Goal: Task Accomplishment & Management: Manage account settings

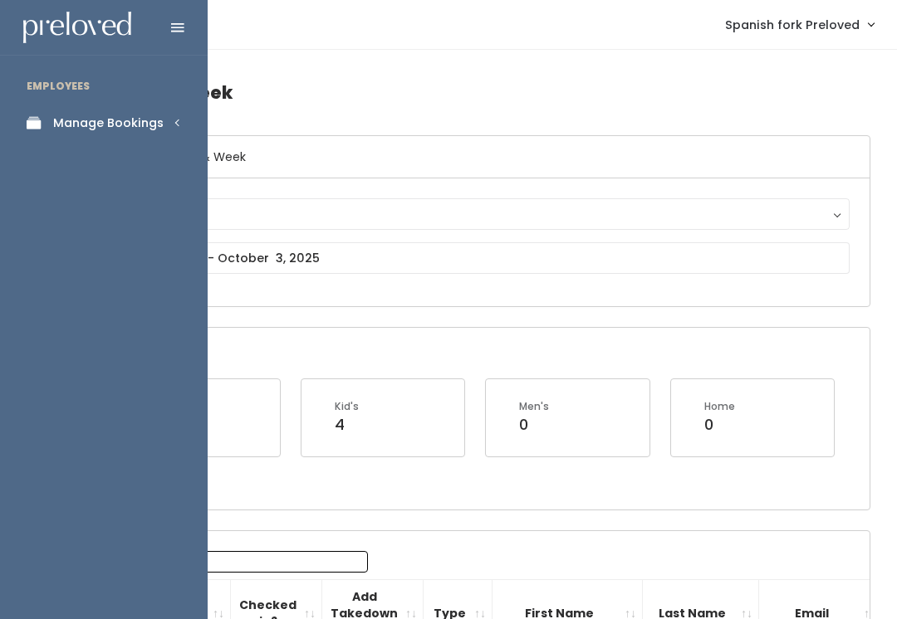
click at [43, 125] on icon at bounding box center [38, 123] width 23 height 14
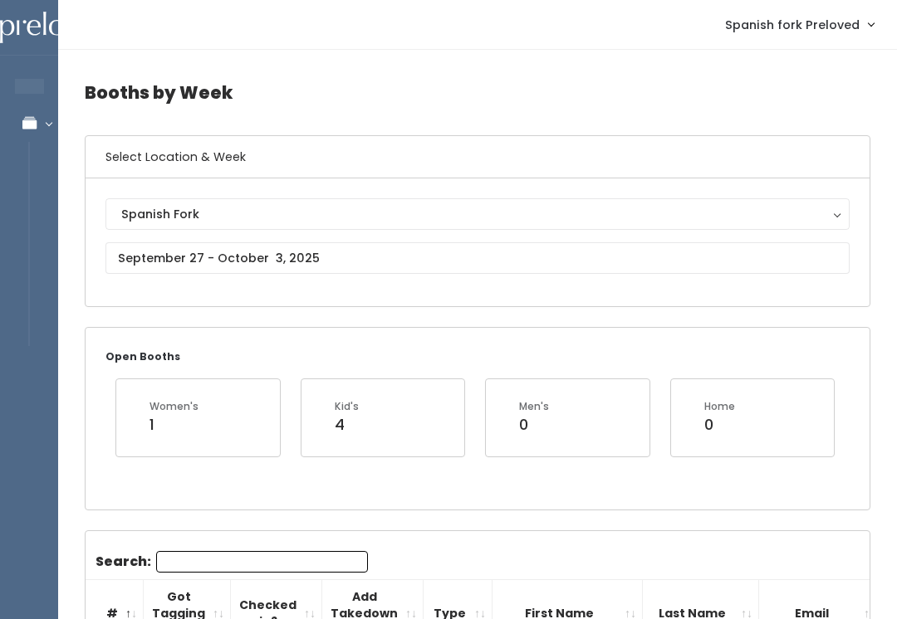
click at [282, 212] on div "Spanish Fork" at bounding box center [477, 214] width 712 height 18
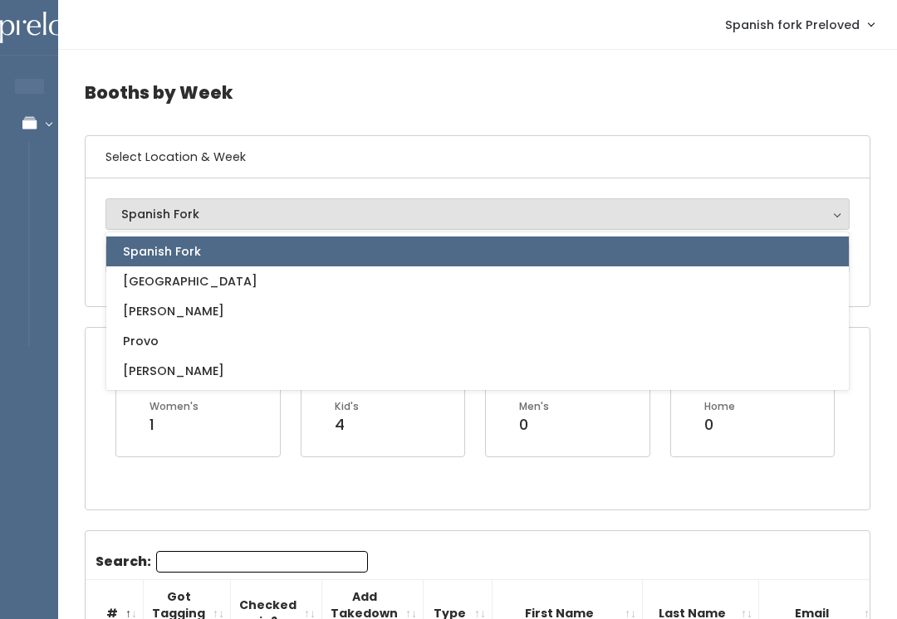
click at [125, 255] on span "Spanish Fork" at bounding box center [162, 251] width 78 height 18
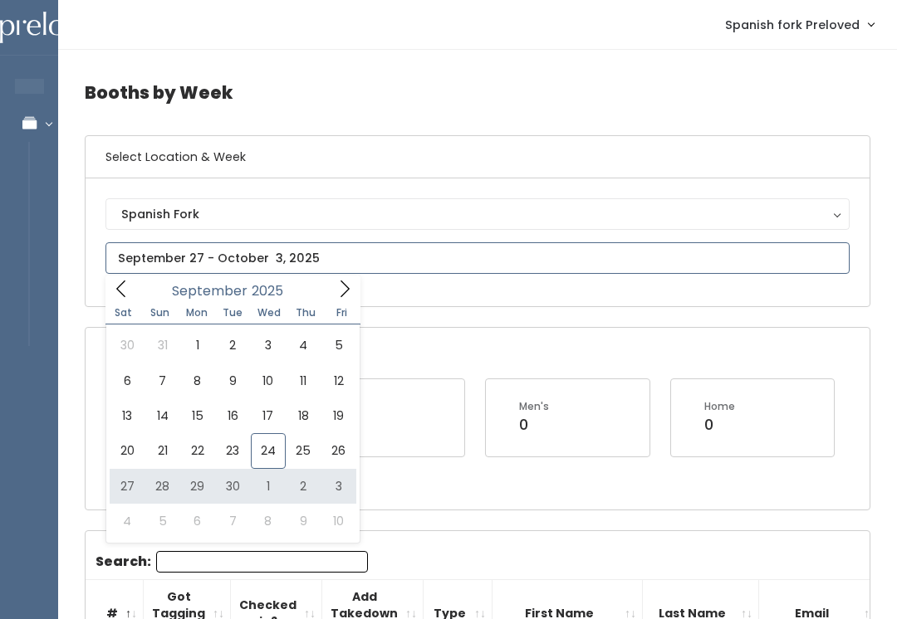
type input "September 27 to October 3"
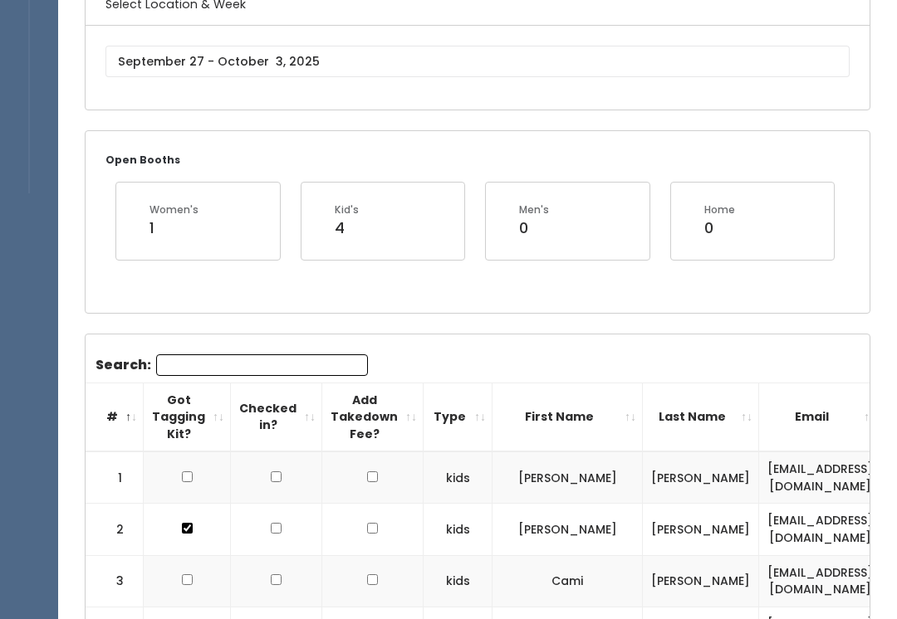
scroll to position [154, 0]
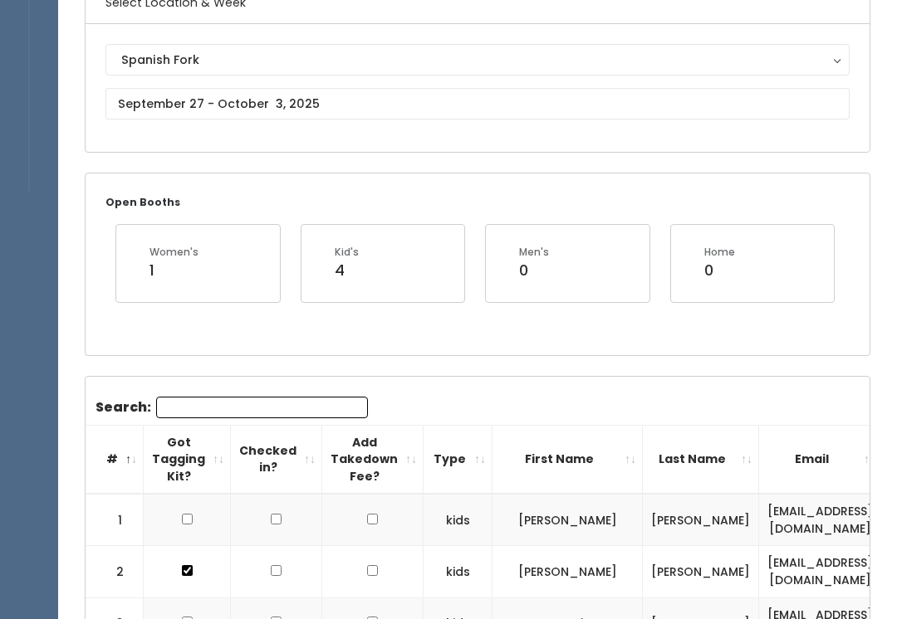
click at [169, 409] on input "Search:" at bounding box center [262, 408] width 212 height 22
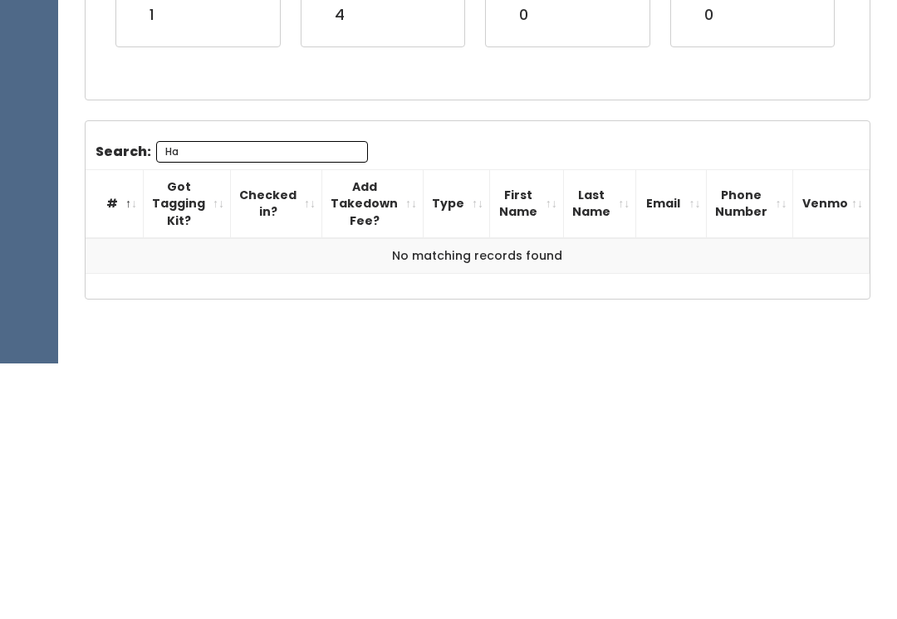
type input "H"
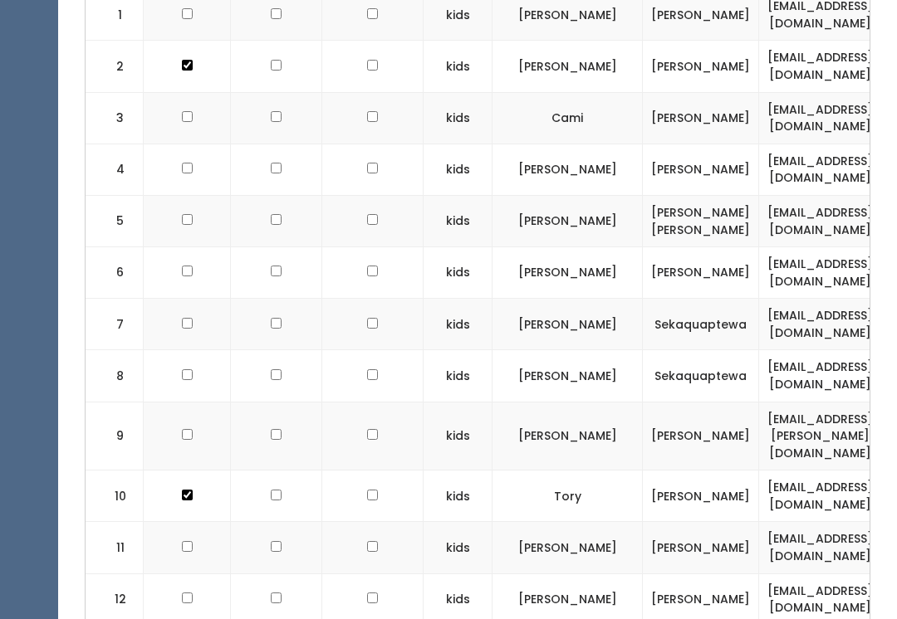
scroll to position [0, 0]
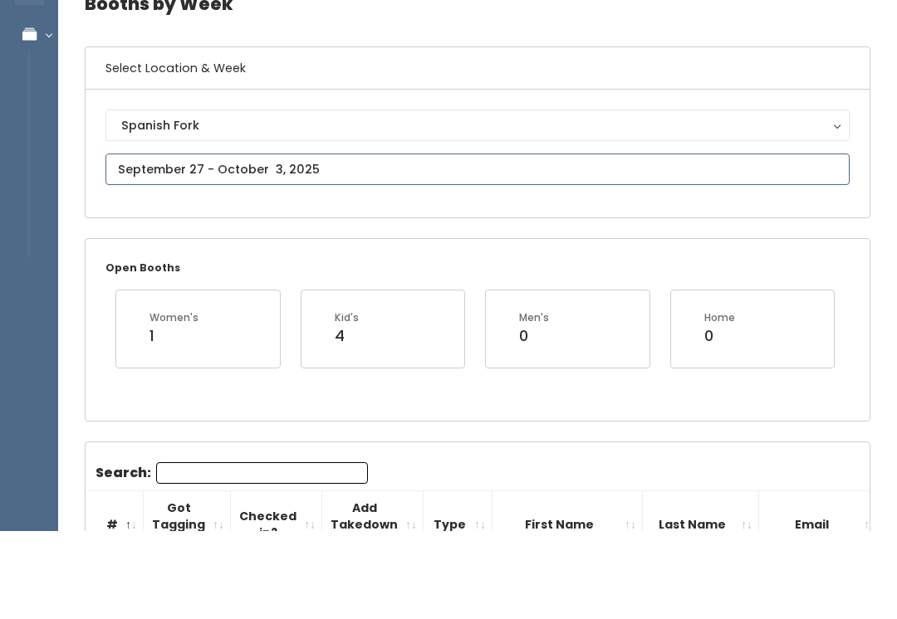
click at [120, 242] on input "text" at bounding box center [477, 258] width 744 height 32
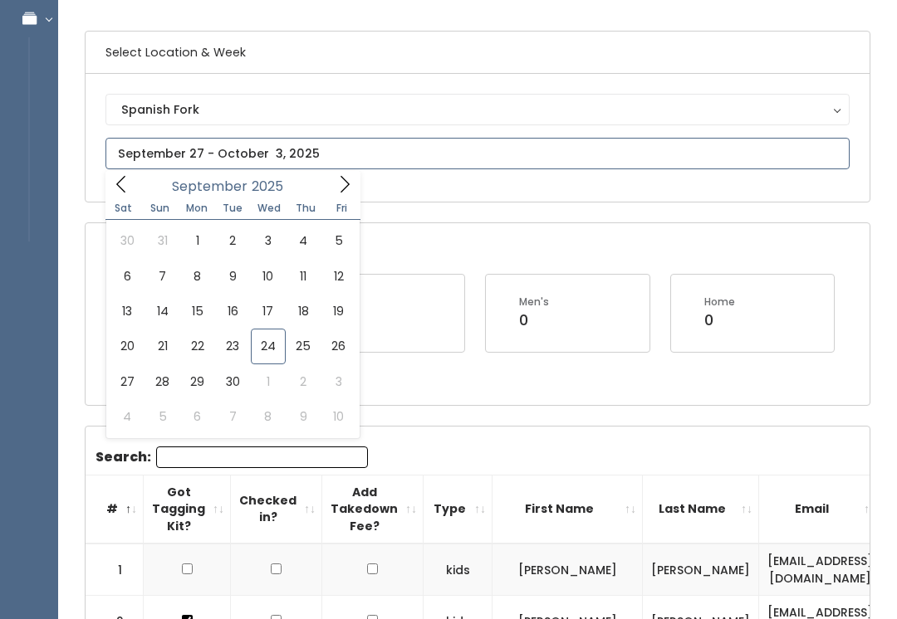
scroll to position [105, 0]
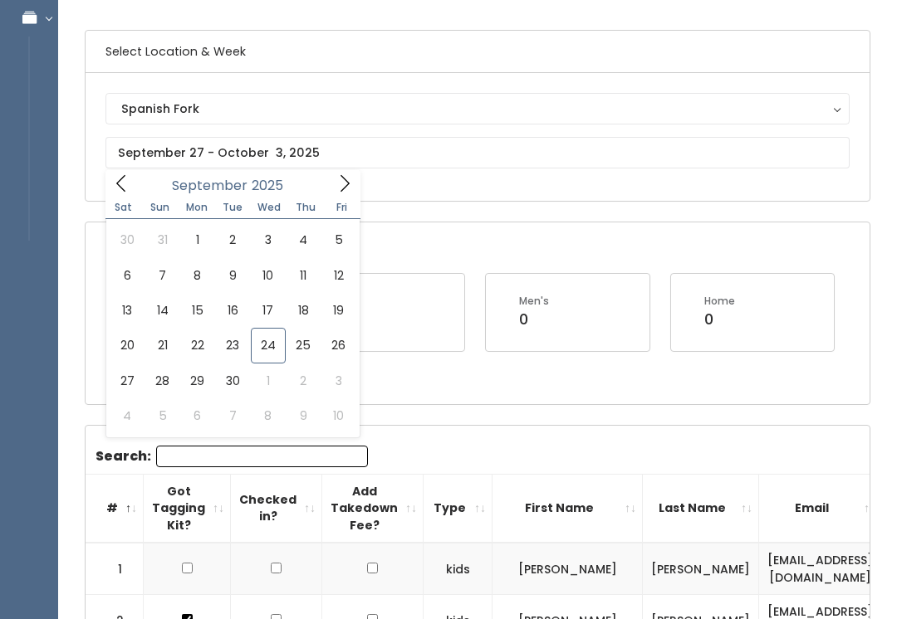
click at [419, 339] on div "Kid's 4" at bounding box center [383, 313] width 164 height 76
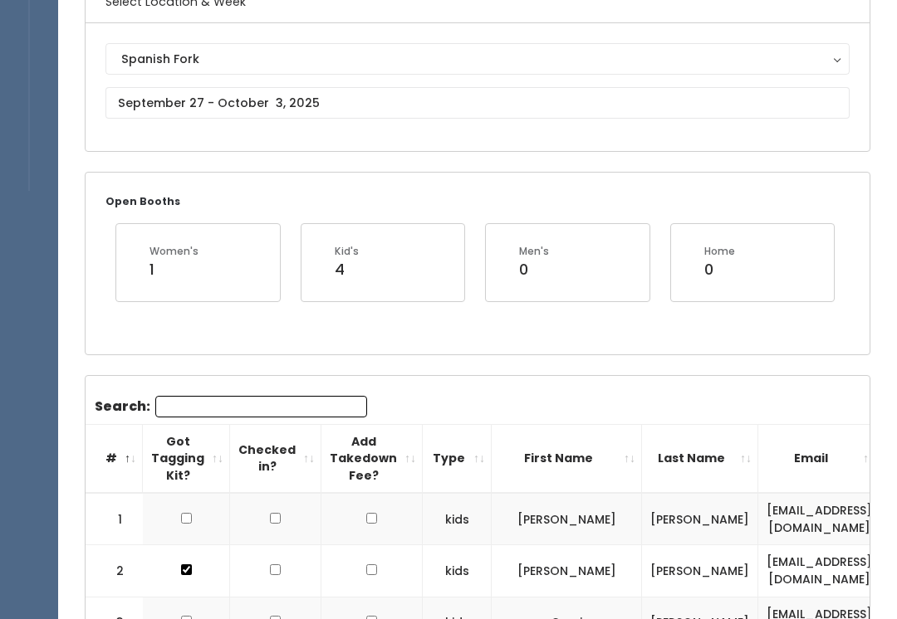
scroll to position [0, 0]
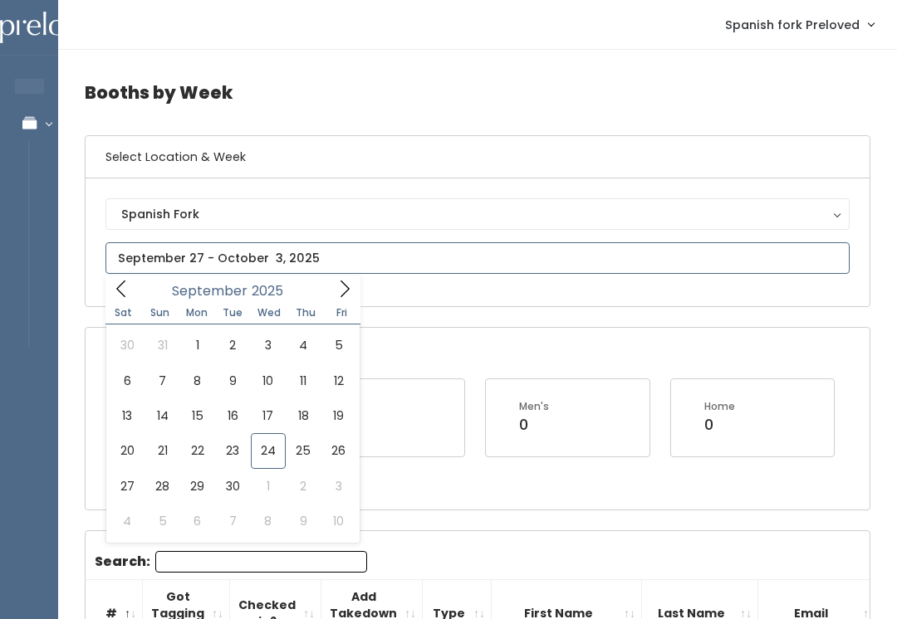
type input "September 27 to October 3"
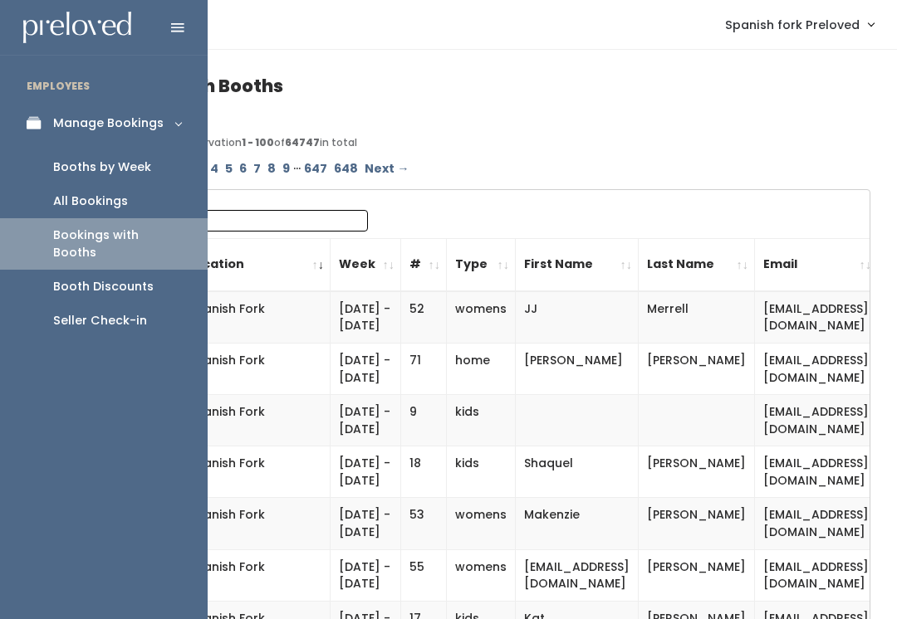
click at [58, 128] on div "Manage Bookings" at bounding box center [108, 123] width 110 height 17
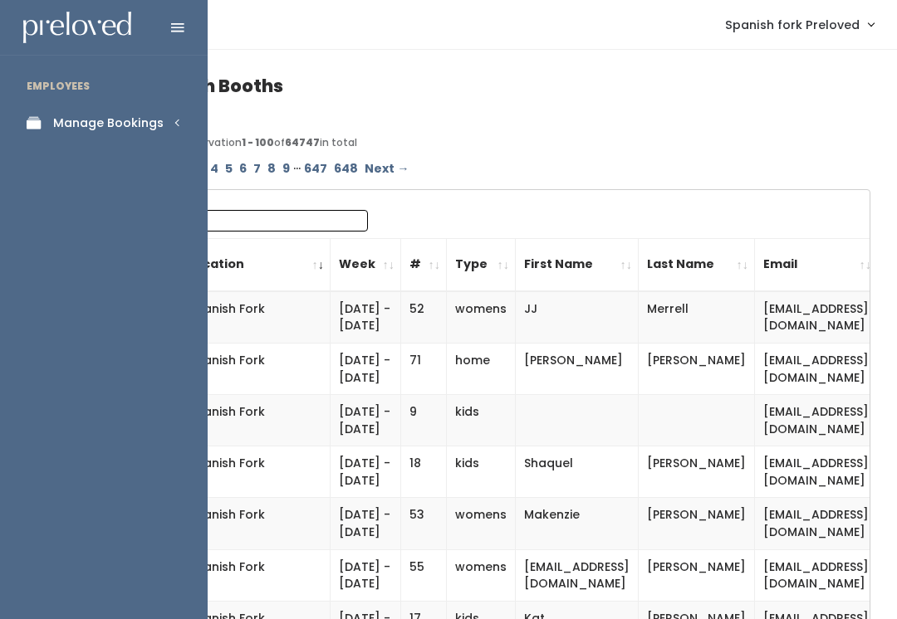
click at [69, 118] on div "Manage Bookings" at bounding box center [108, 123] width 110 height 17
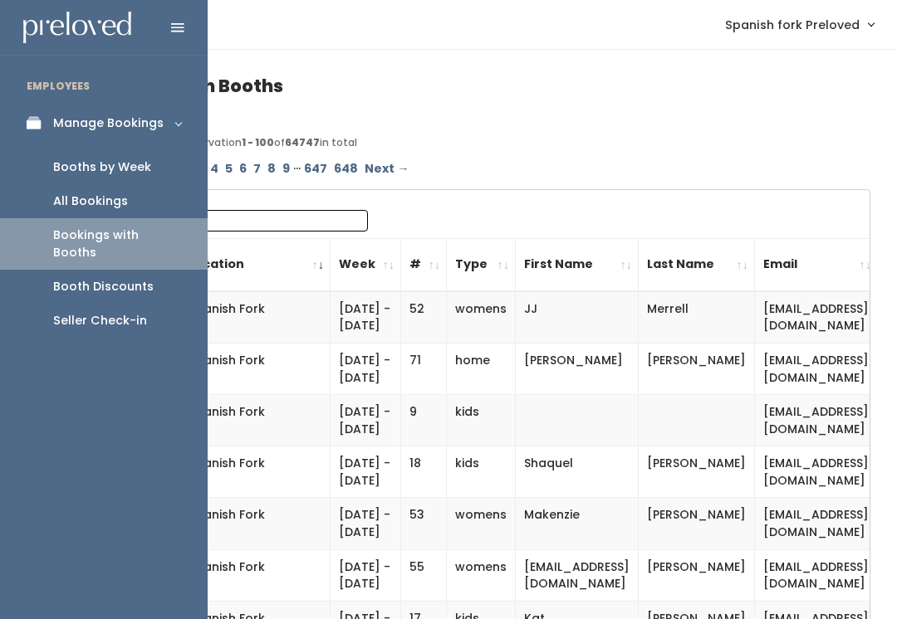
click at [65, 164] on div "Booths by Week" at bounding box center [102, 167] width 98 height 17
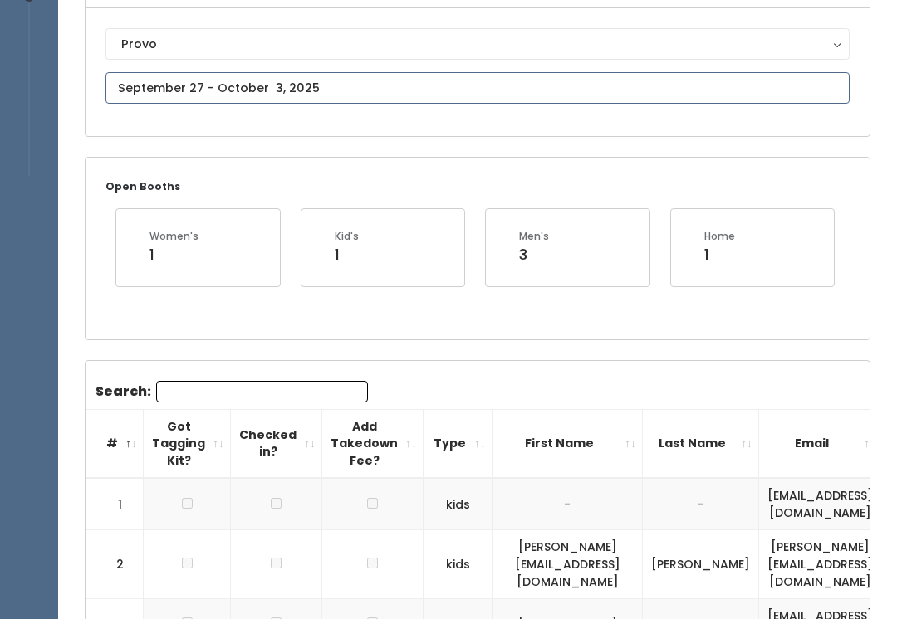
click at [198, 88] on input "text" at bounding box center [477, 89] width 744 height 32
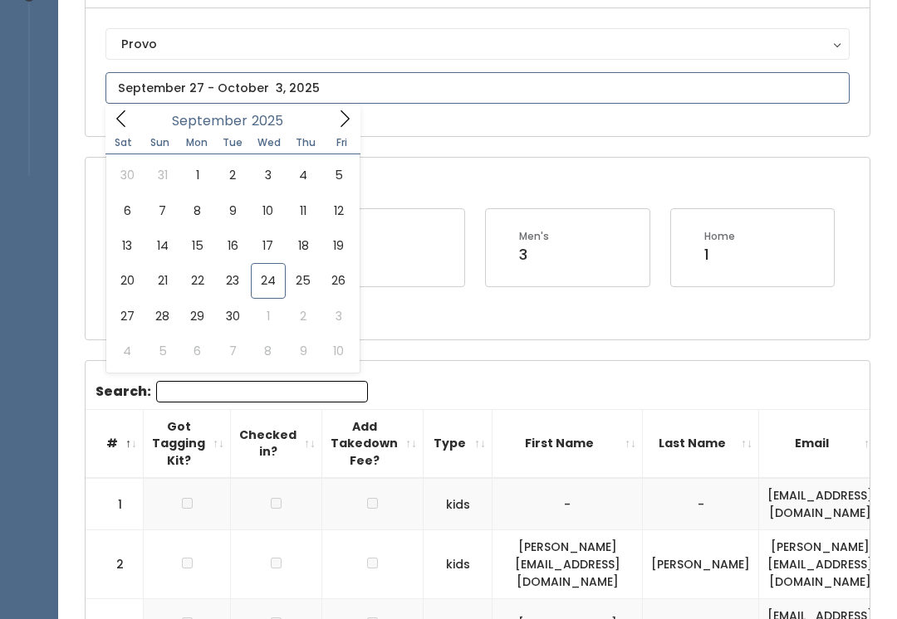
click at [341, 126] on icon at bounding box center [344, 118] width 9 height 17
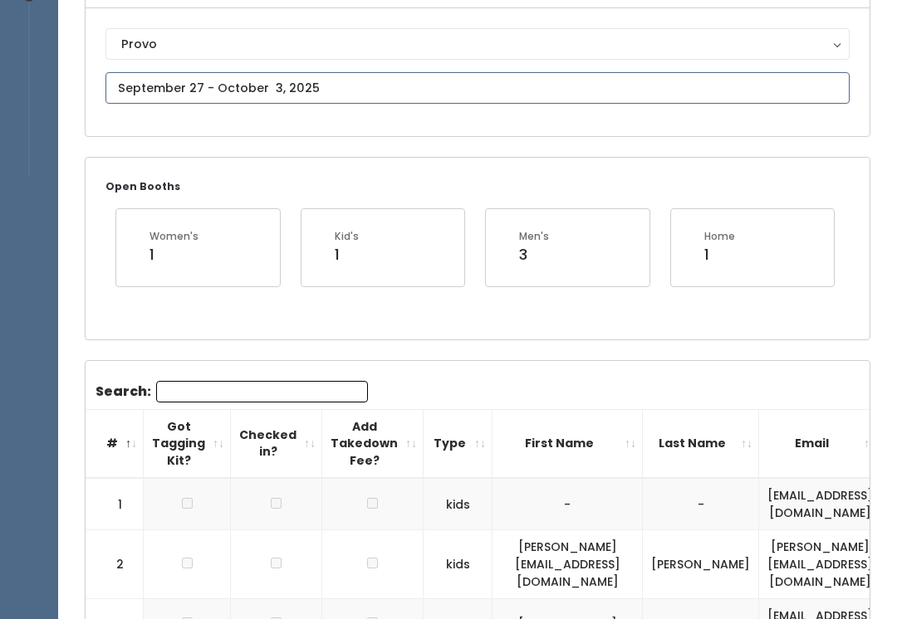
type input "October 4 to October 10"
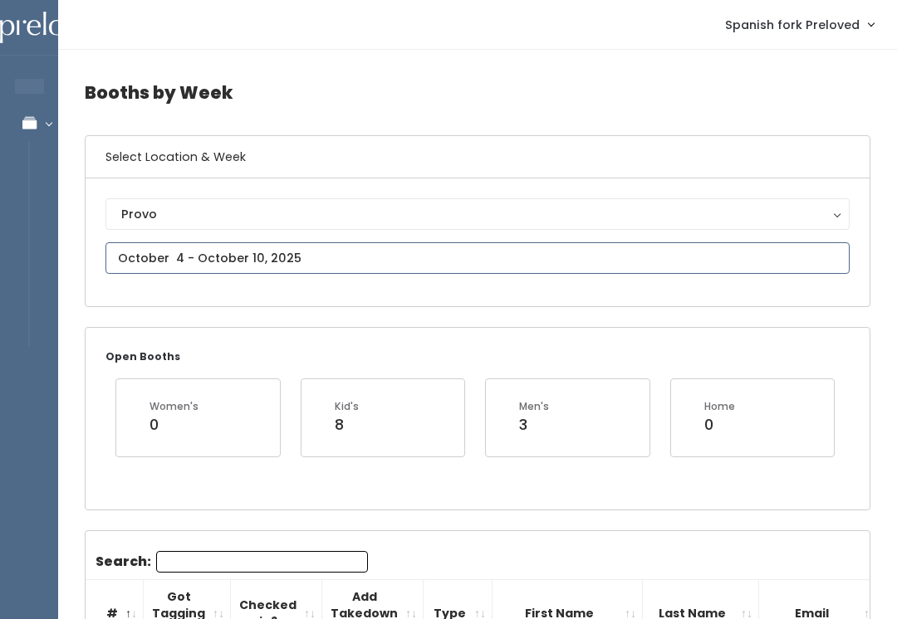
click at [152, 252] on input "text" at bounding box center [477, 258] width 744 height 32
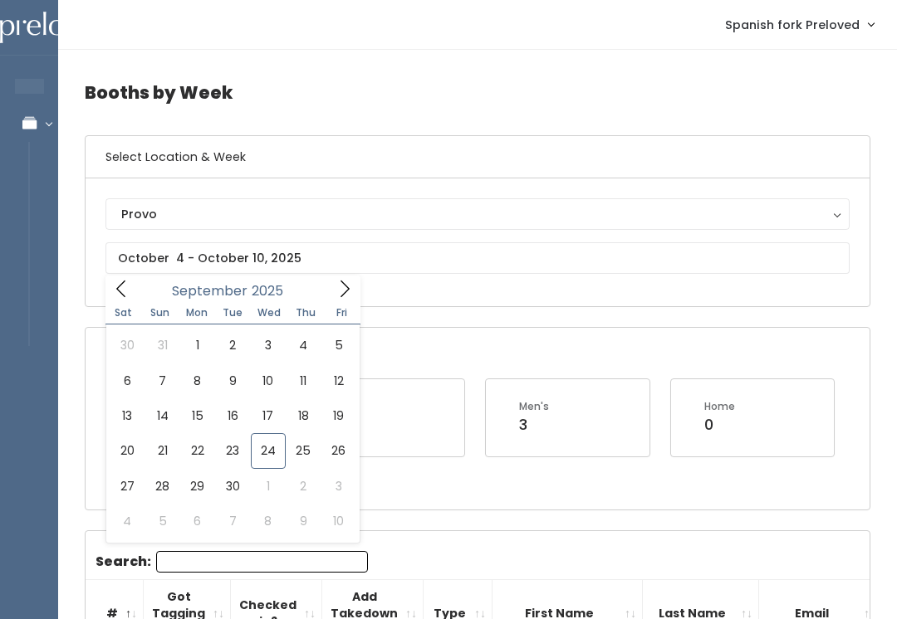
click at [130, 211] on div "Provo" at bounding box center [477, 214] width 712 height 18
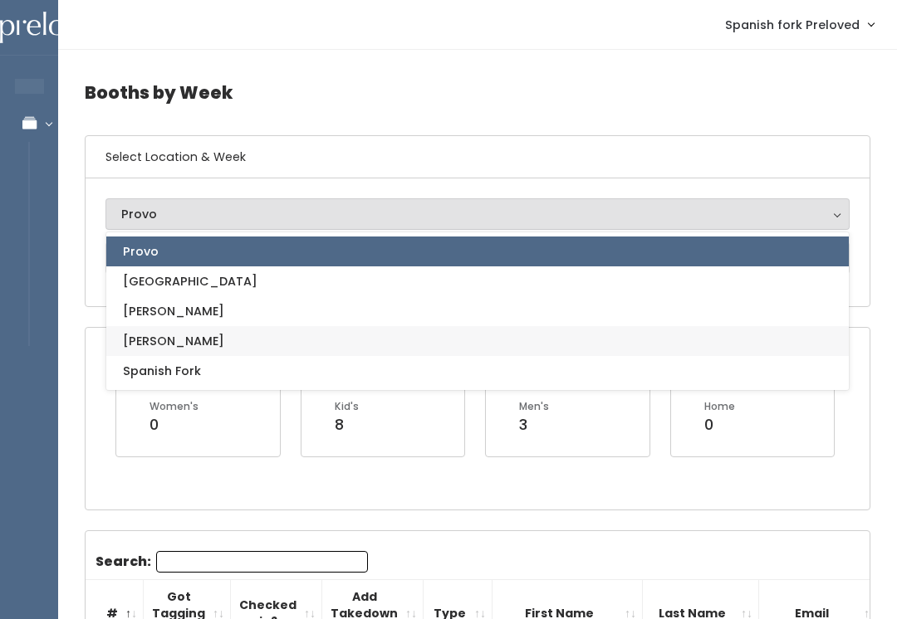
click at [131, 354] on link "[PERSON_NAME]" at bounding box center [477, 341] width 742 height 30
select select "3"
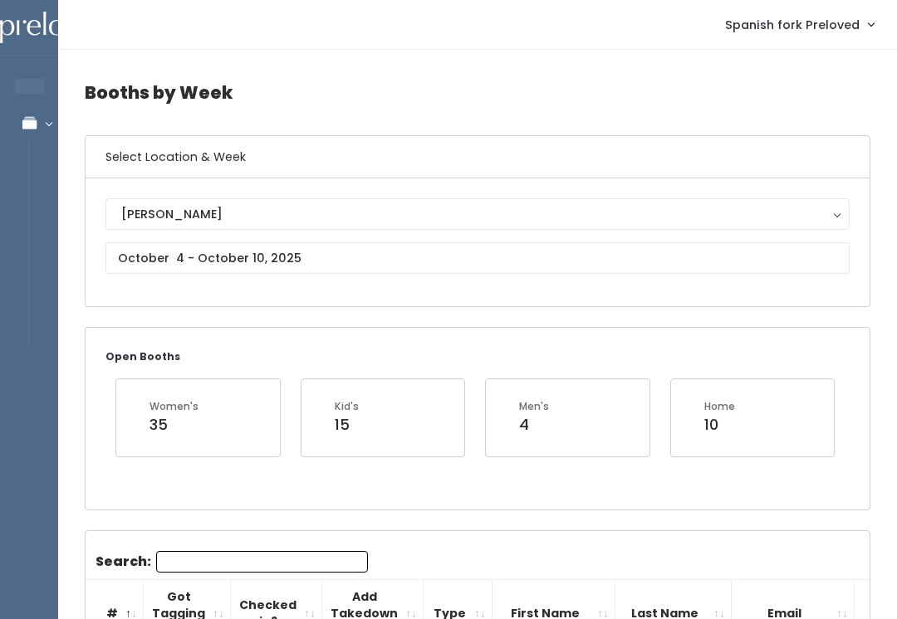
click at [137, 218] on div "[PERSON_NAME]" at bounding box center [477, 214] width 712 height 18
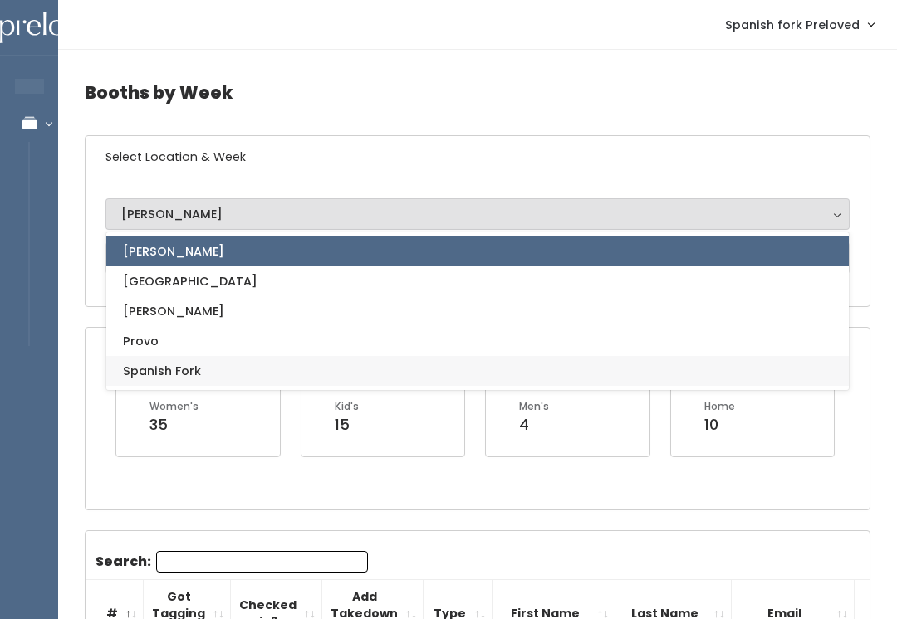
click at [139, 359] on link "Spanish Fork" at bounding box center [477, 371] width 742 height 30
select select "2"
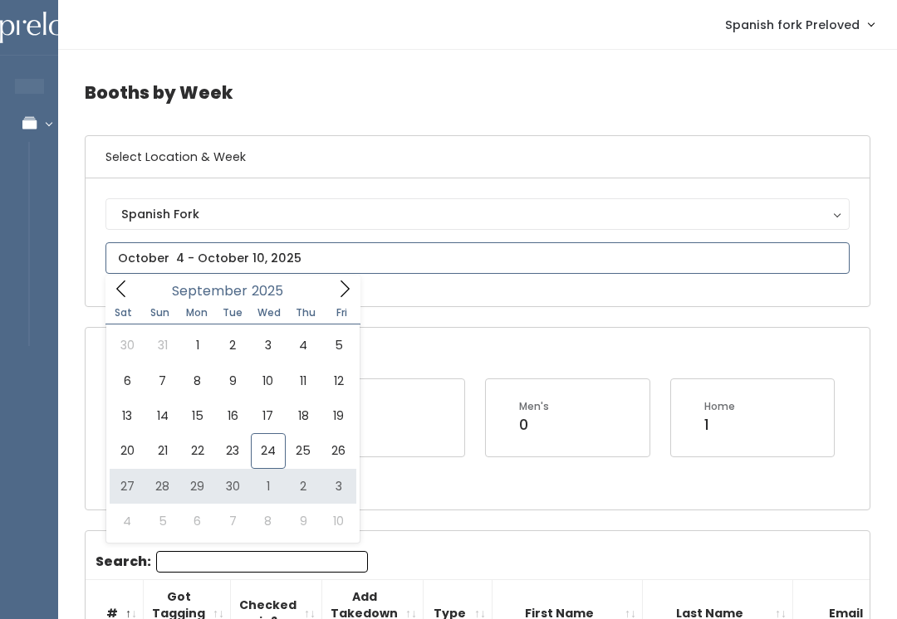
type input "[DATE] to [DATE]"
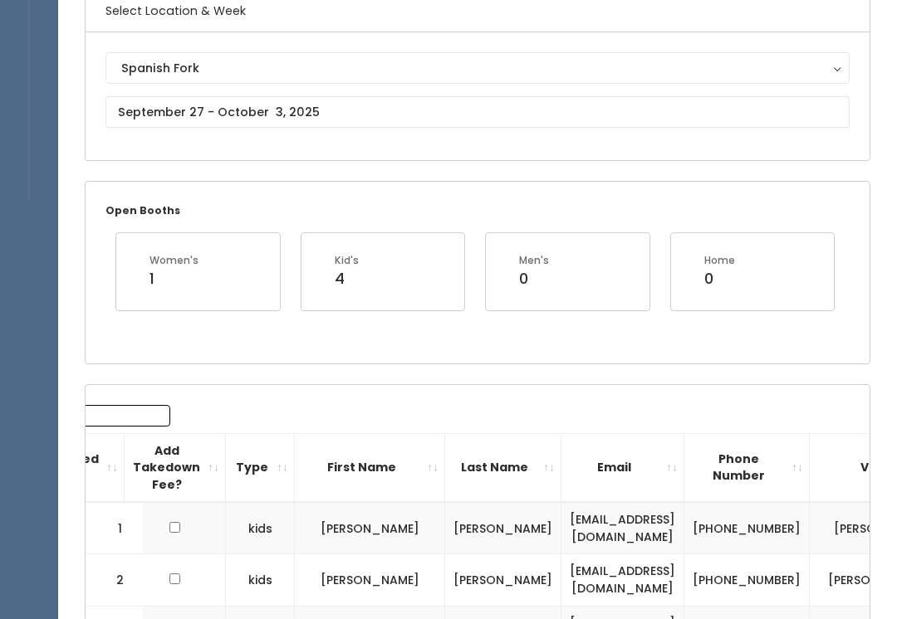
scroll to position [20, 0]
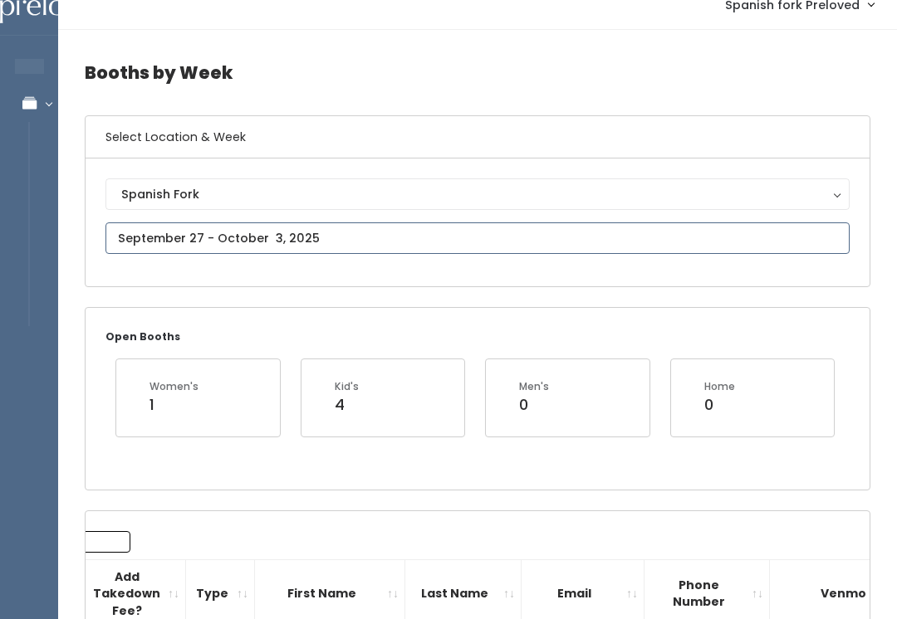
click at [381, 235] on input "text" at bounding box center [477, 238] width 744 height 32
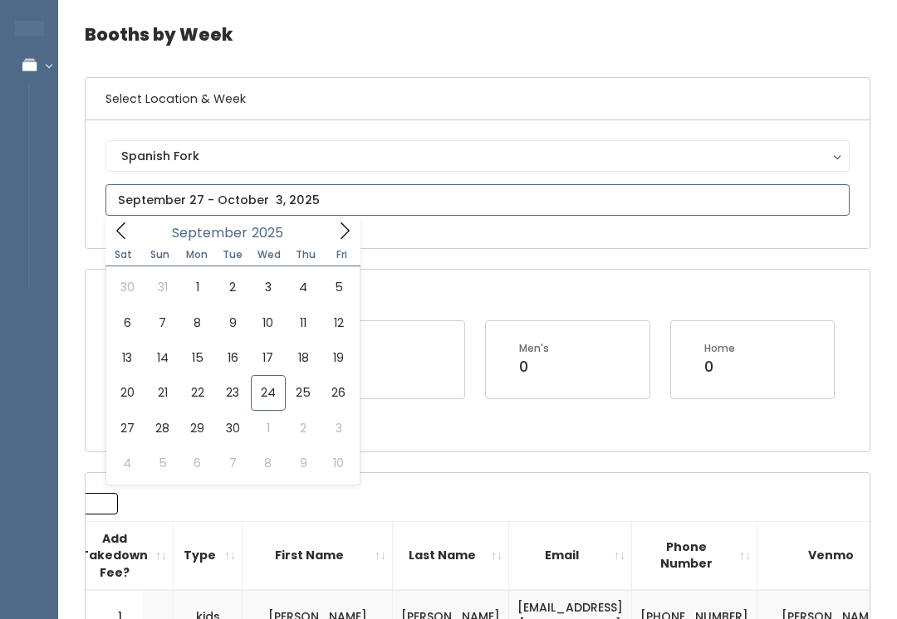
scroll to position [86, 0]
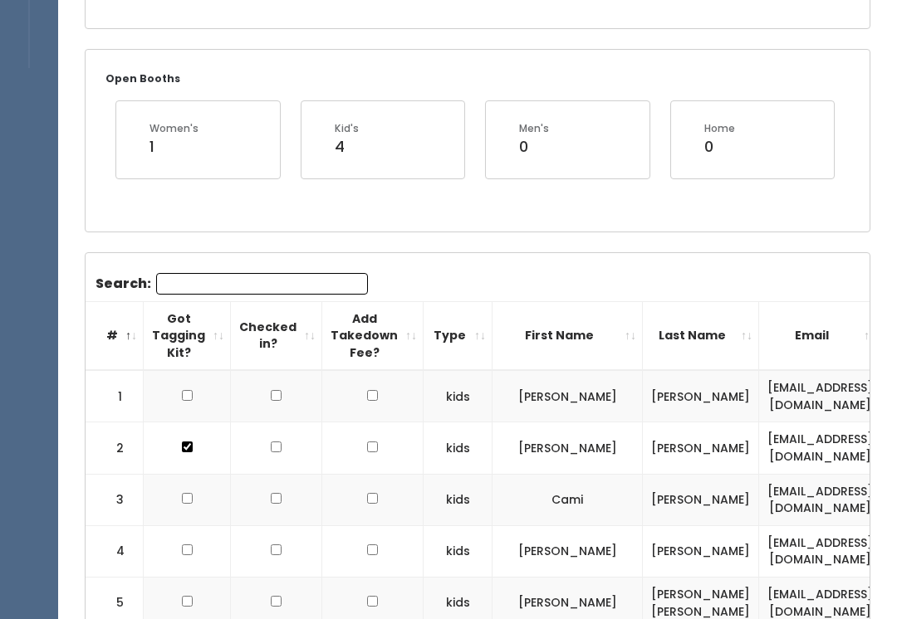
scroll to position [0, 0]
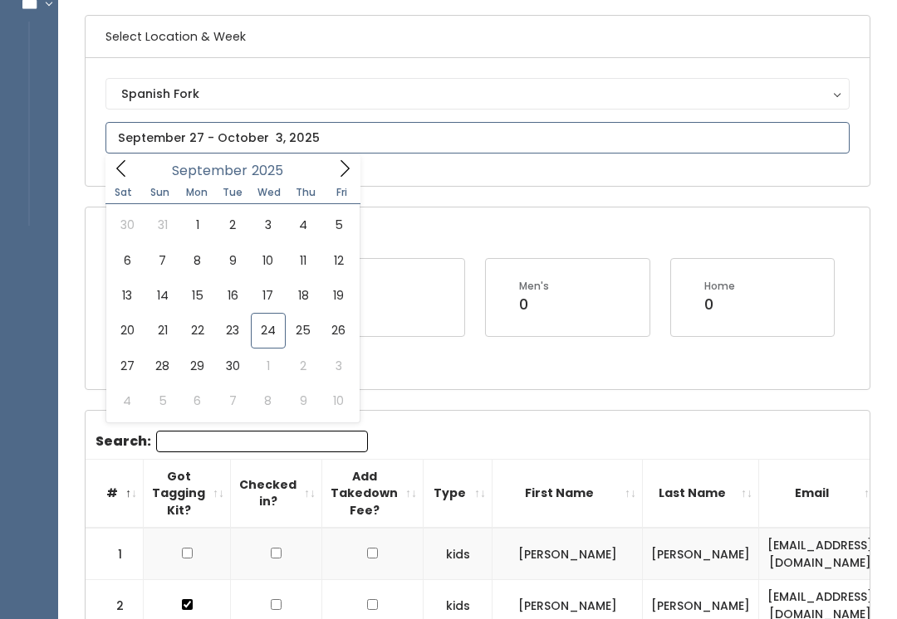
type input "September 27 to October 3"
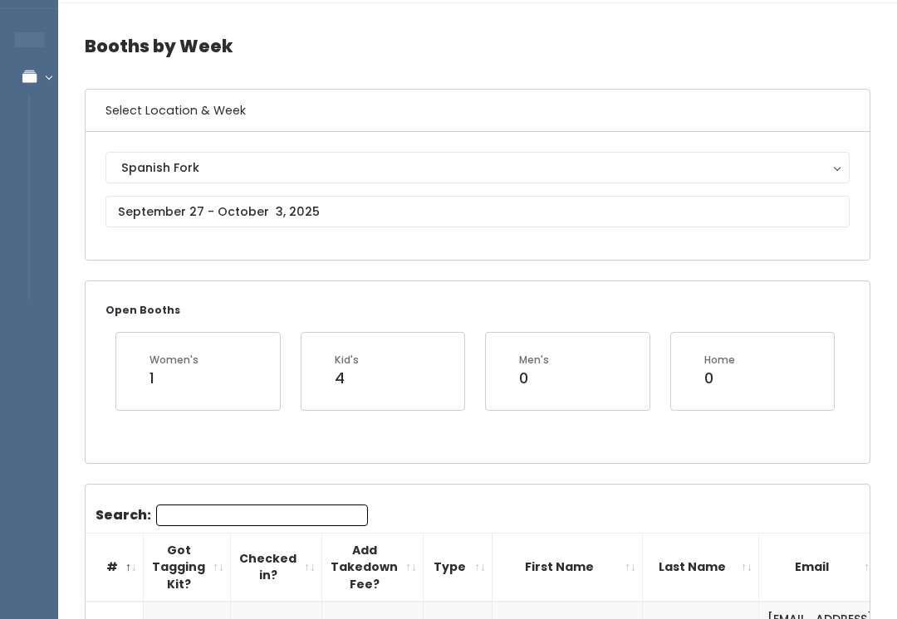
scroll to position [46, 0]
click at [678, 211] on input "text" at bounding box center [477, 212] width 744 height 32
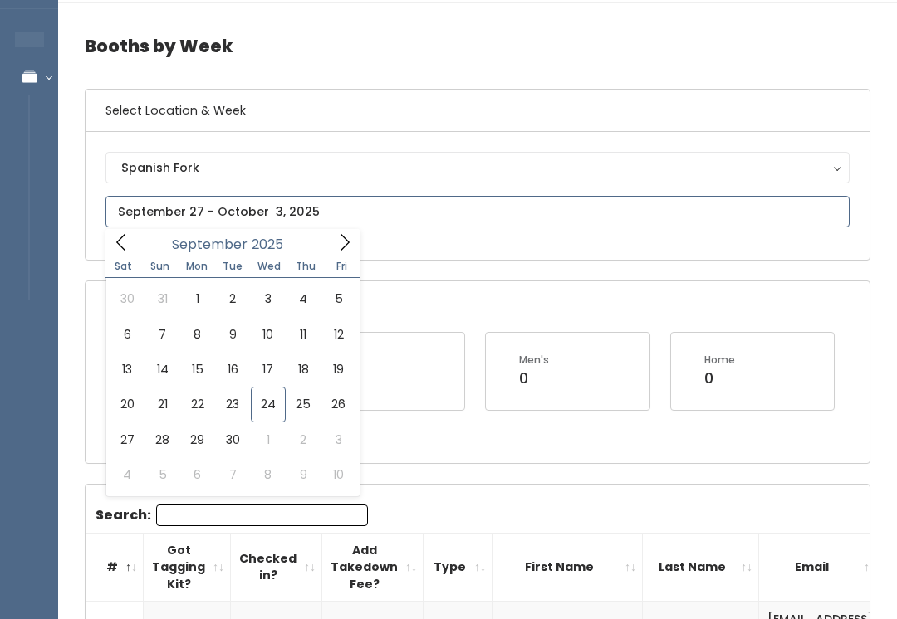
click at [347, 248] on icon at bounding box center [344, 242] width 18 height 18
type input "September 27 to October 3"
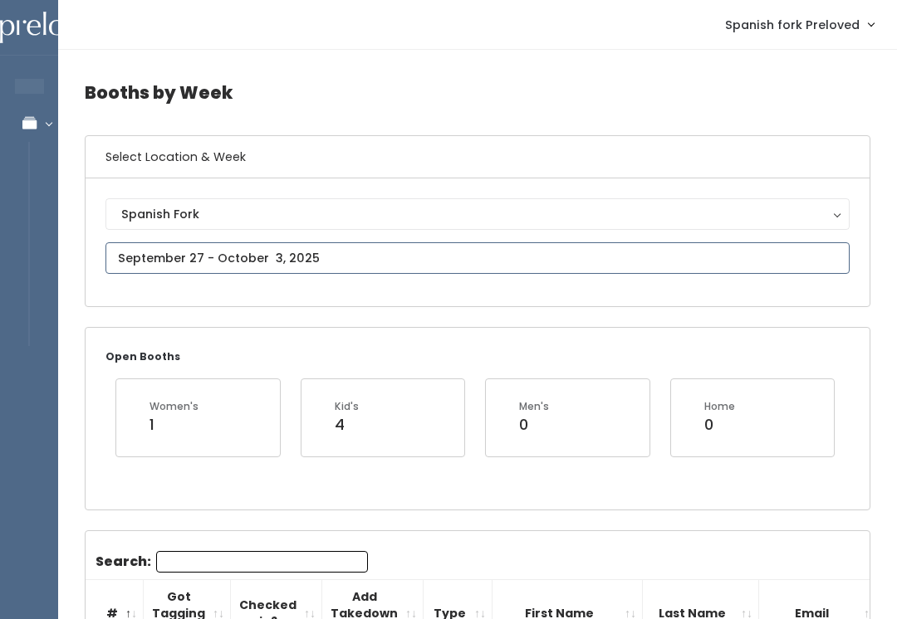
click at [515, 262] on input "text" at bounding box center [477, 258] width 744 height 32
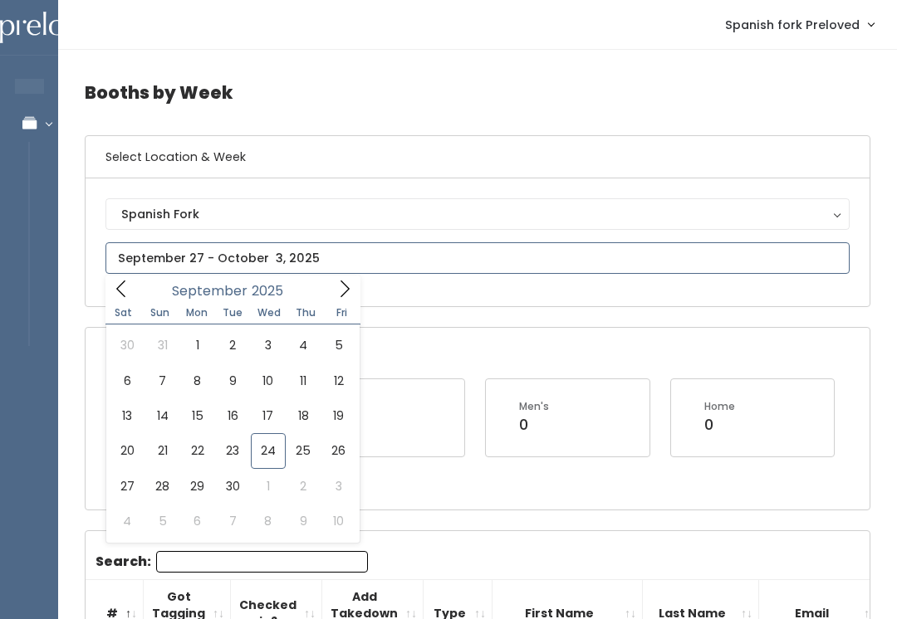
click at [345, 292] on icon at bounding box center [344, 289] width 9 height 17
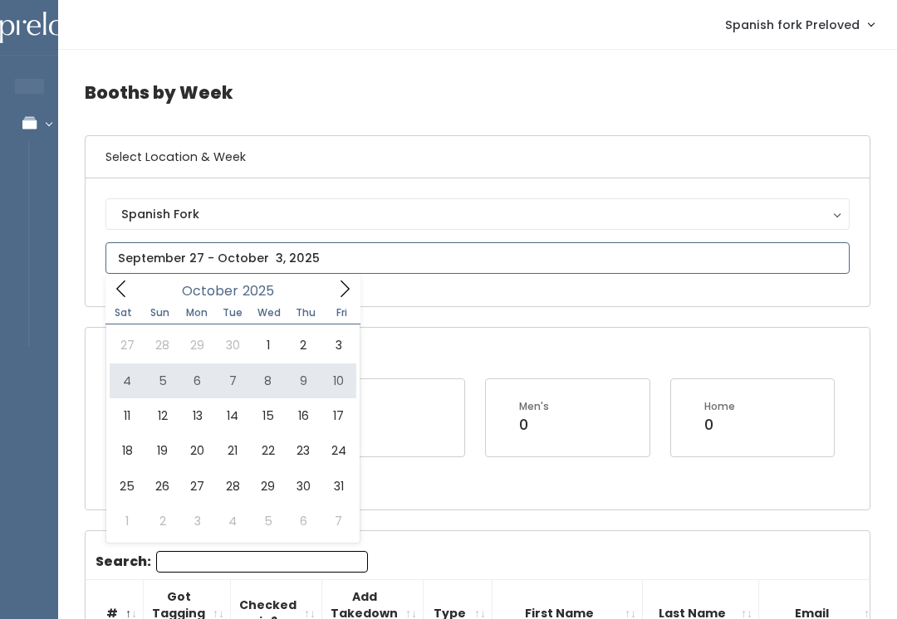
type input "[DATE] to [DATE]"
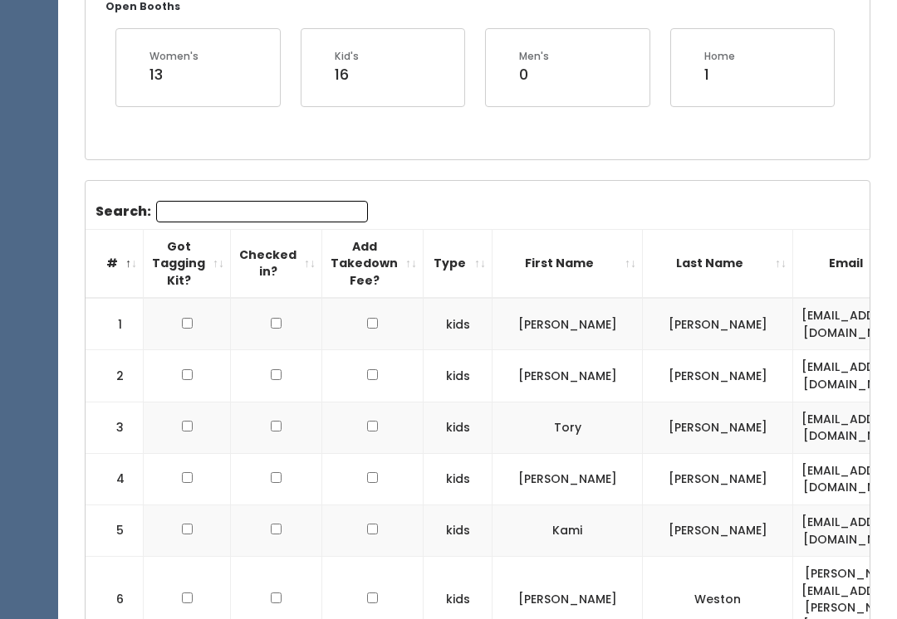
click at [314, 209] on input "Search:" at bounding box center [262, 213] width 212 height 22
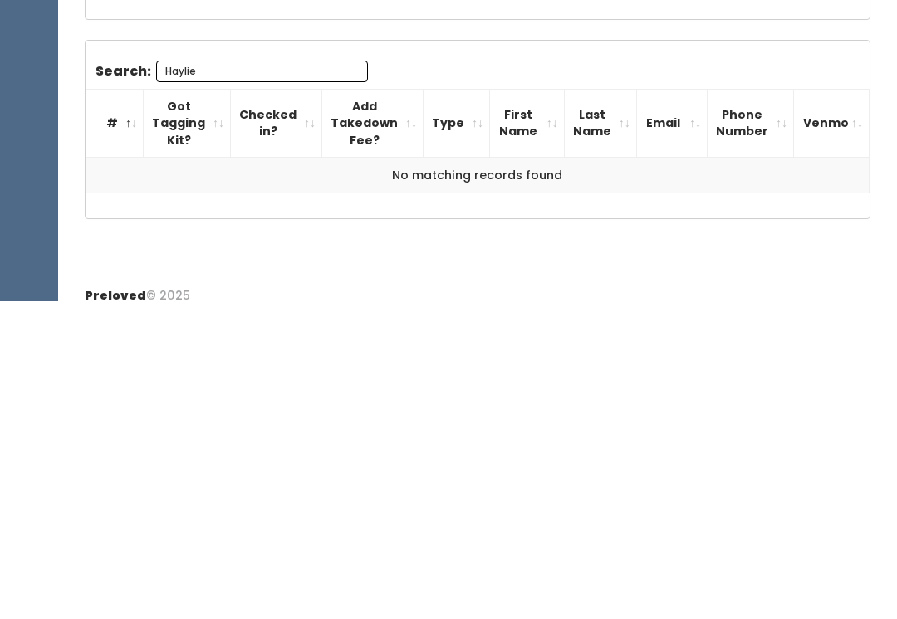
scroll to position [173, 0]
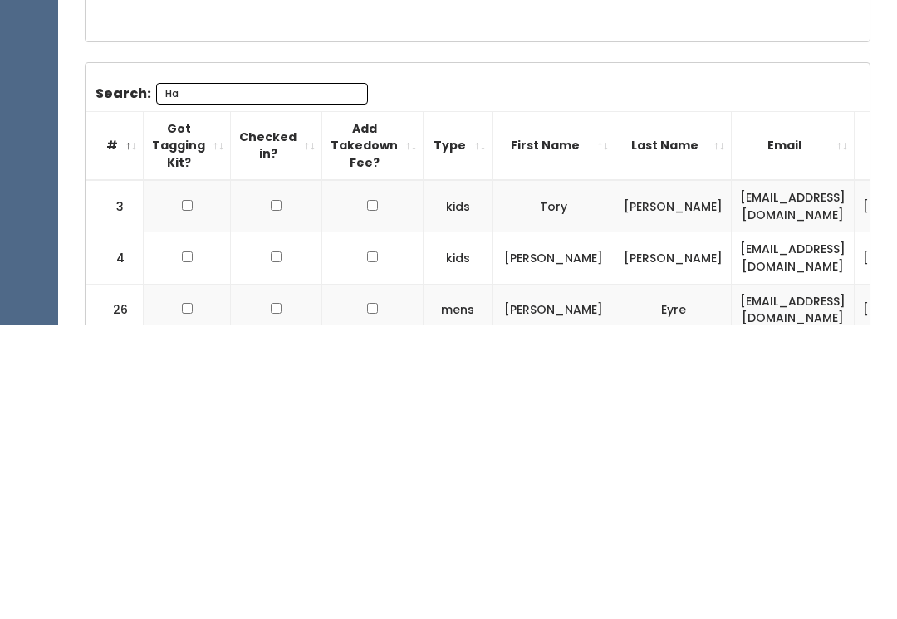
type input "H"
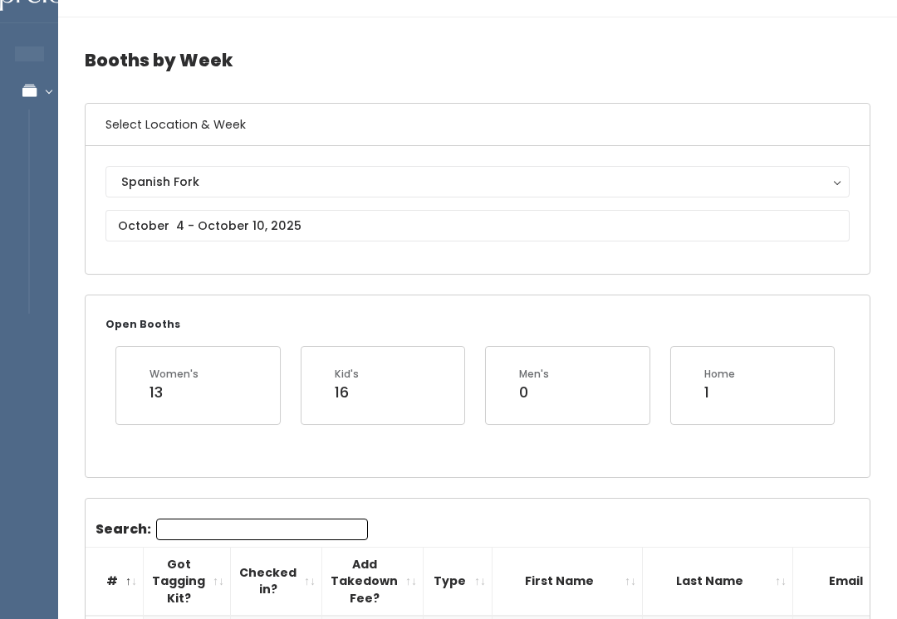
scroll to position [0, 0]
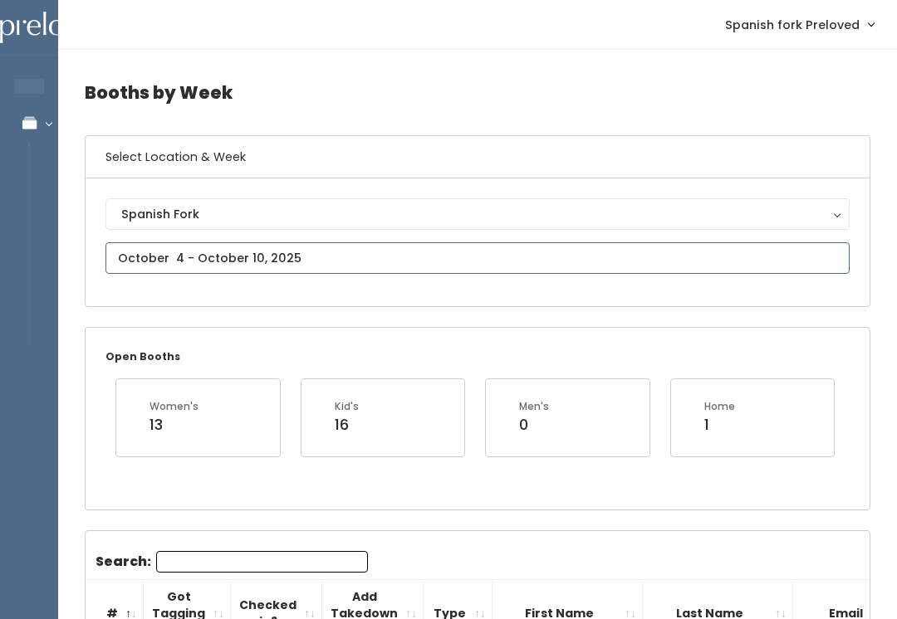
click at [432, 257] on input "text" at bounding box center [477, 258] width 744 height 32
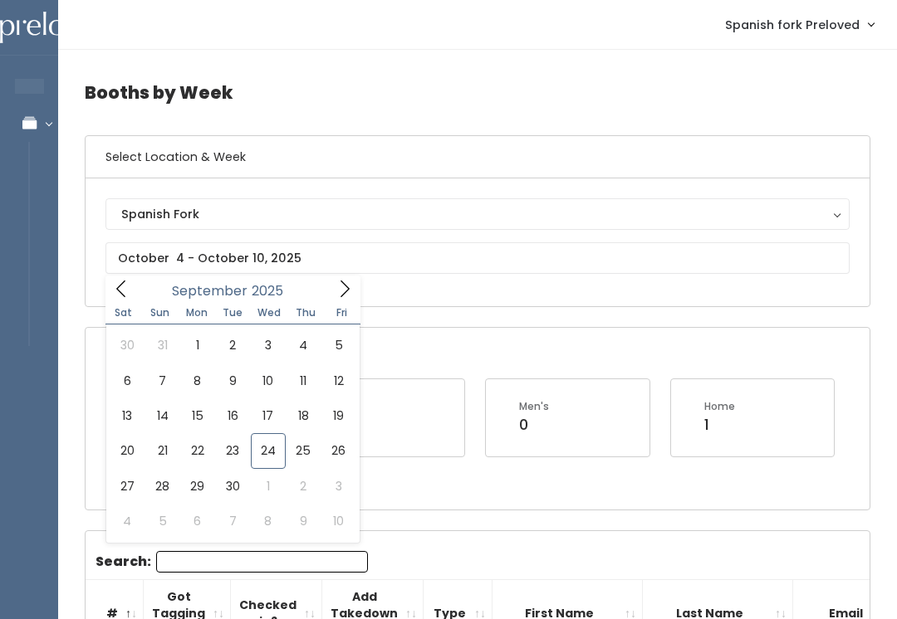
click at [558, 181] on div "Spanish Fork Houston Layton Provo Sandy Spanish Fork" at bounding box center [478, 242] width 784 height 128
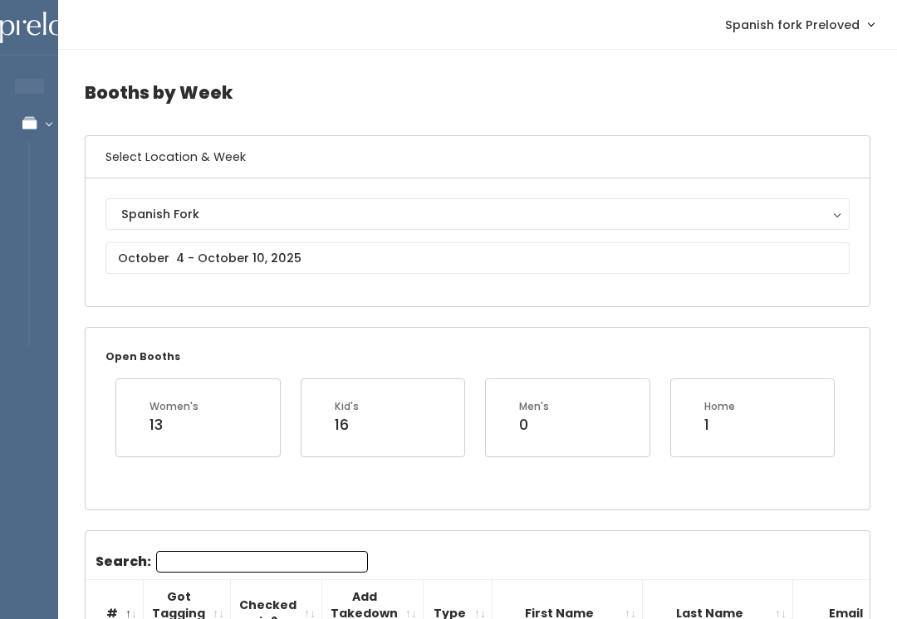
click at [532, 217] on div "Spanish Fork" at bounding box center [477, 214] width 712 height 18
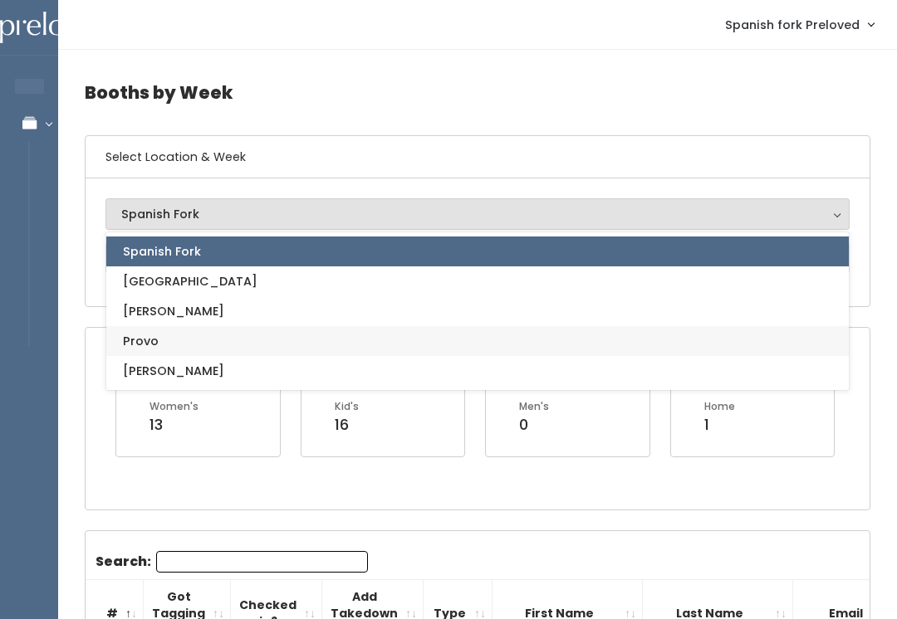
click at [263, 348] on link "Provo" at bounding box center [477, 341] width 742 height 30
select select "1"
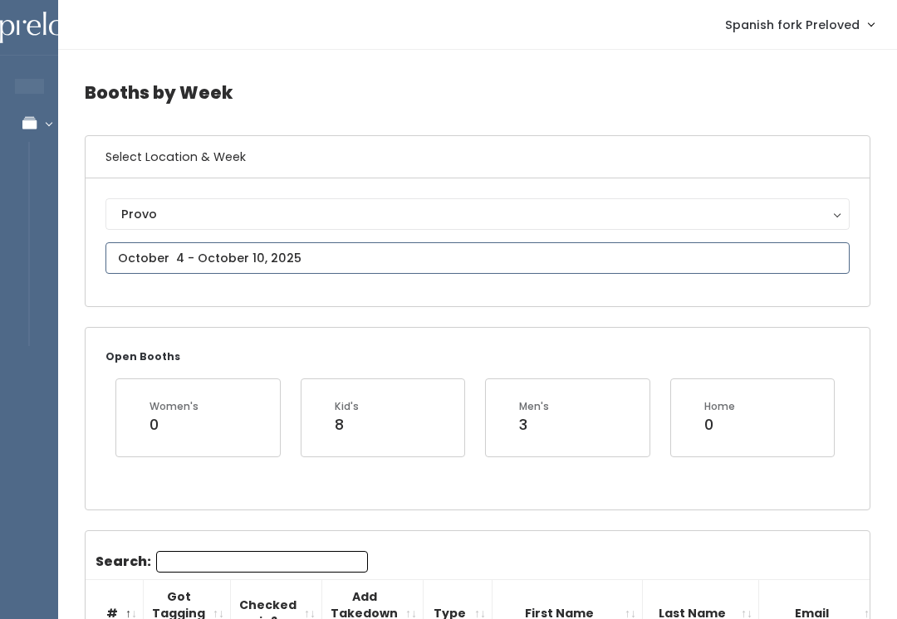
click at [364, 270] on input "text" at bounding box center [477, 258] width 744 height 32
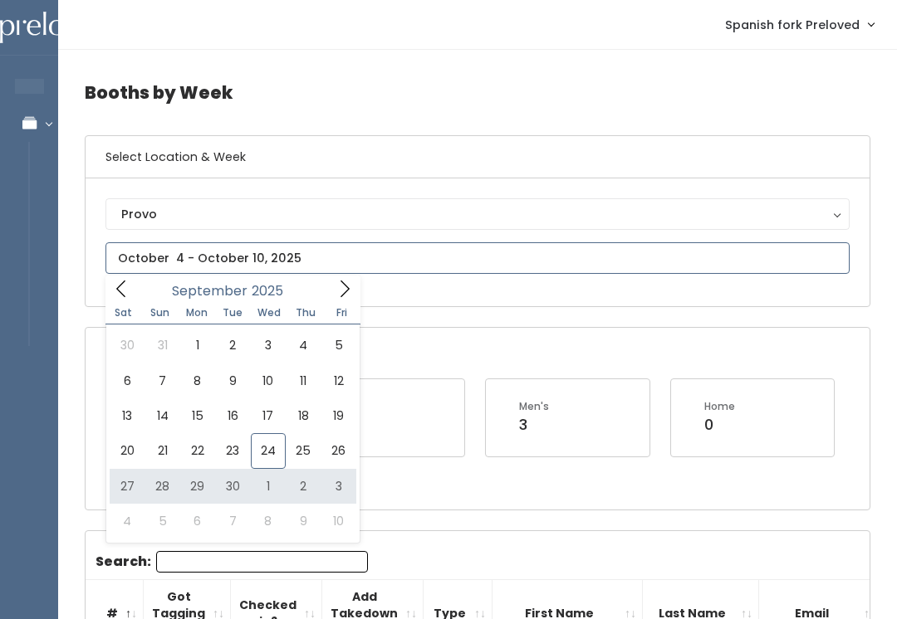
type input "September 27 to October 3"
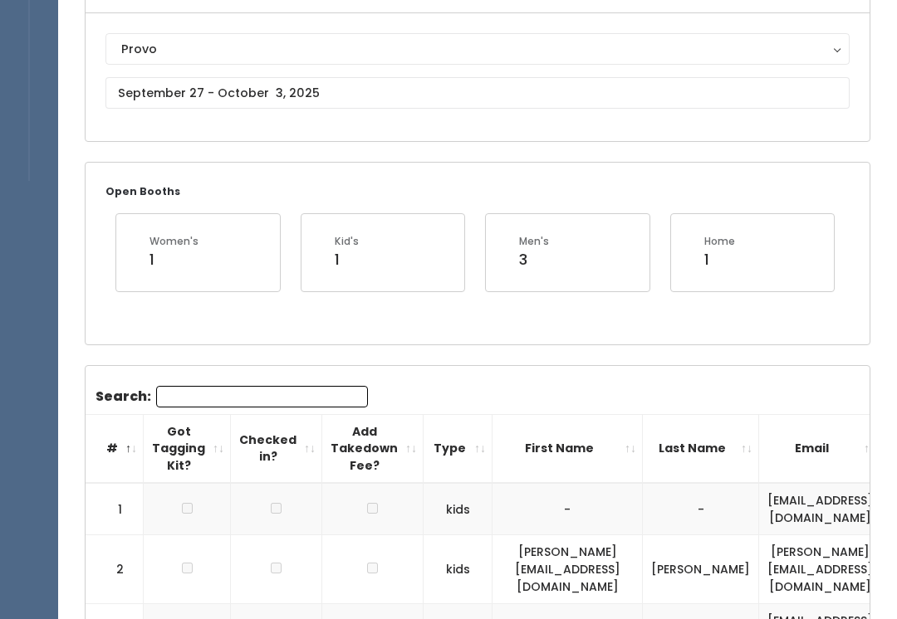
click at [305, 393] on input "Search:" at bounding box center [262, 398] width 212 height 22
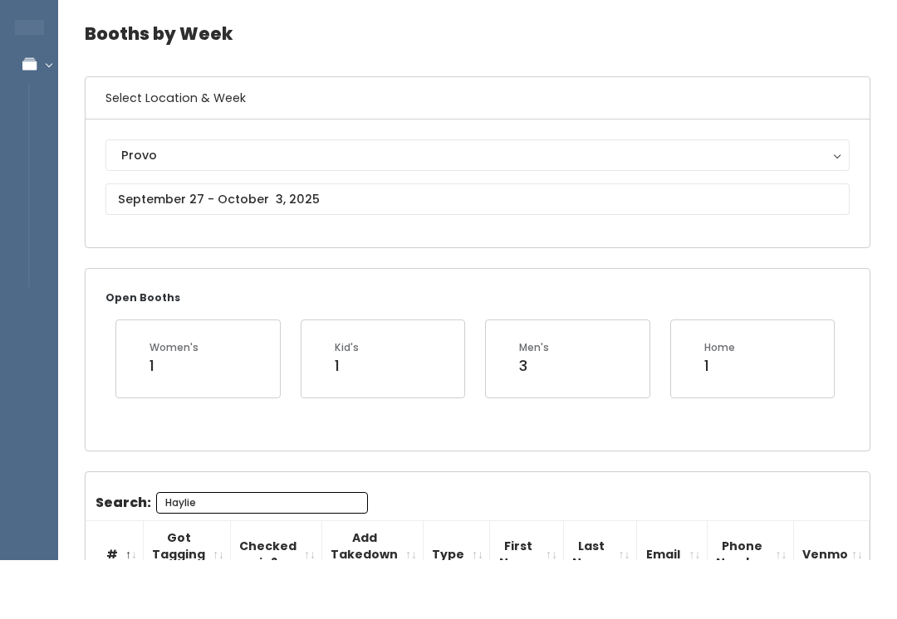
type input "Haylie"
click at [825, 205] on div "Provo" at bounding box center [477, 214] width 712 height 18
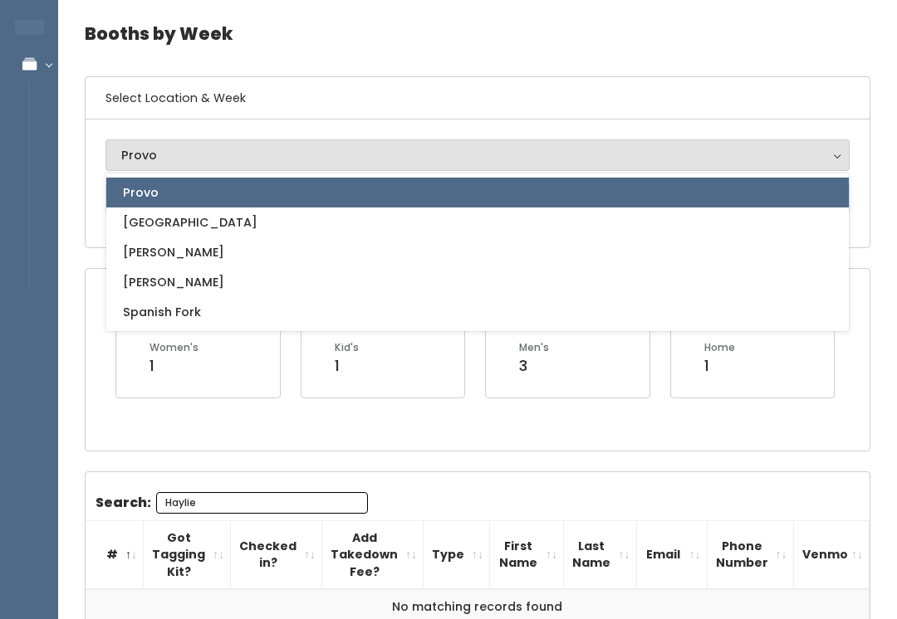
scroll to position [85, 0]
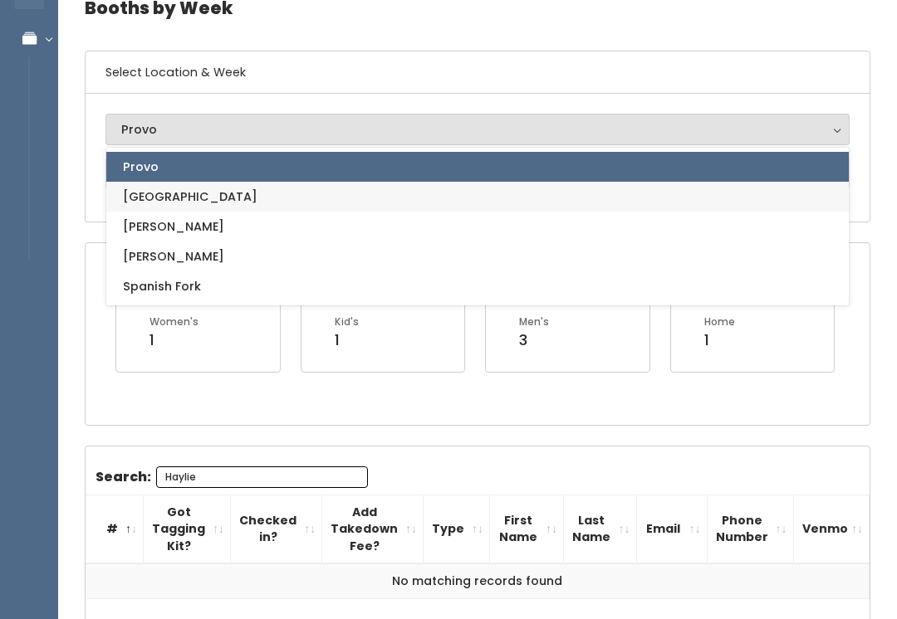
click at [774, 205] on link "[GEOGRAPHIC_DATA]" at bounding box center [477, 197] width 742 height 30
select select "5"
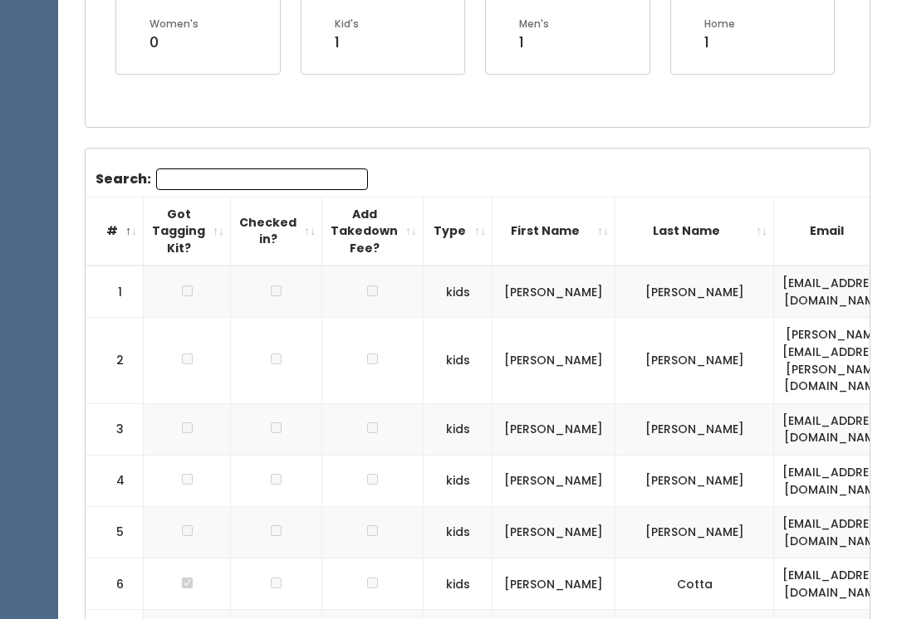
scroll to position [388, 0]
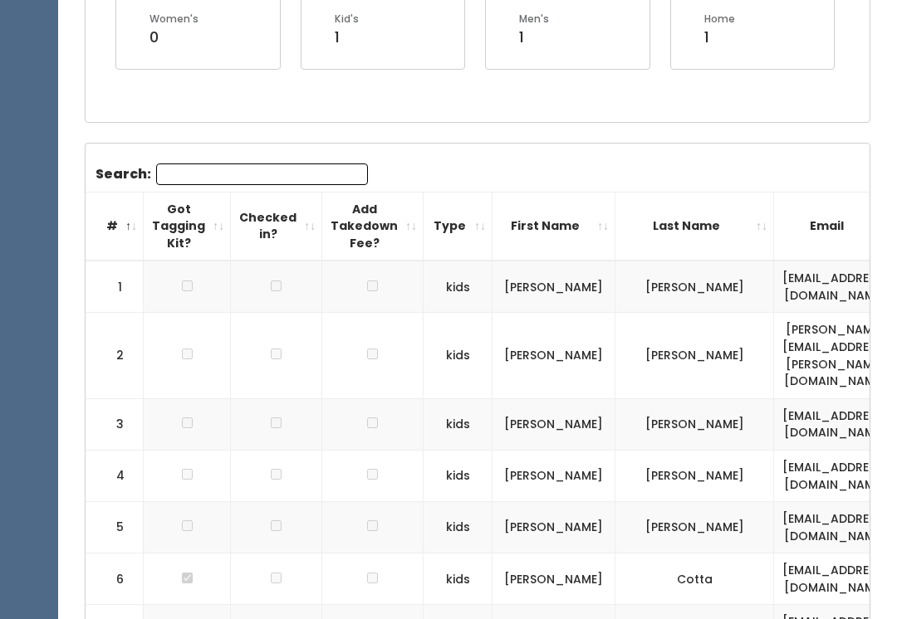
click at [320, 170] on input "Search:" at bounding box center [262, 175] width 212 height 22
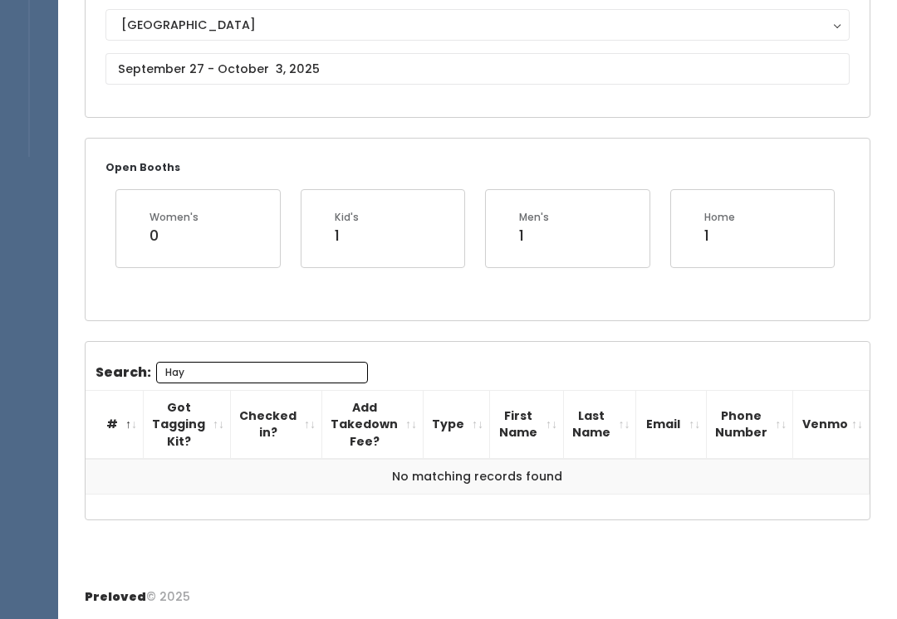
scroll to position [166, 0]
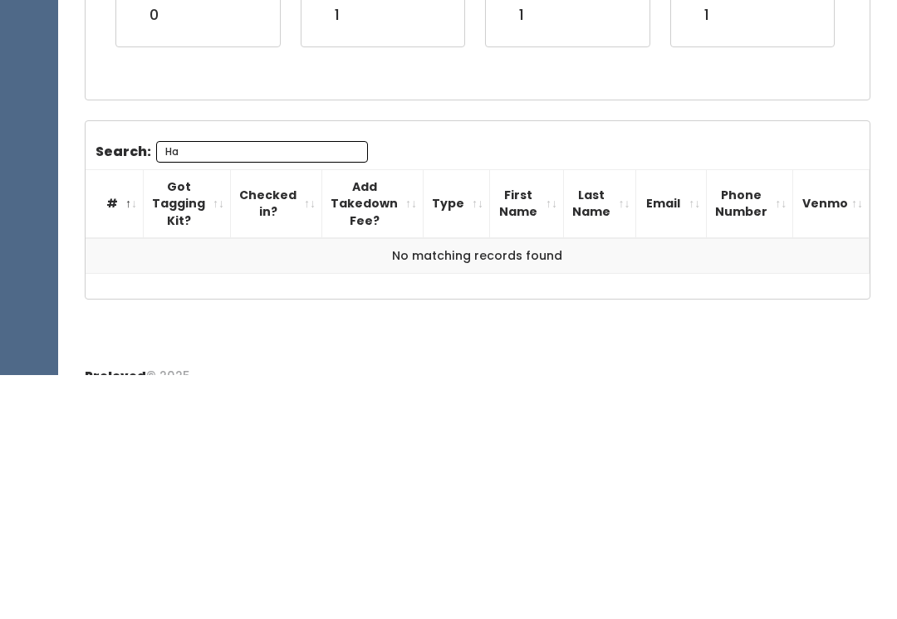
type input "H"
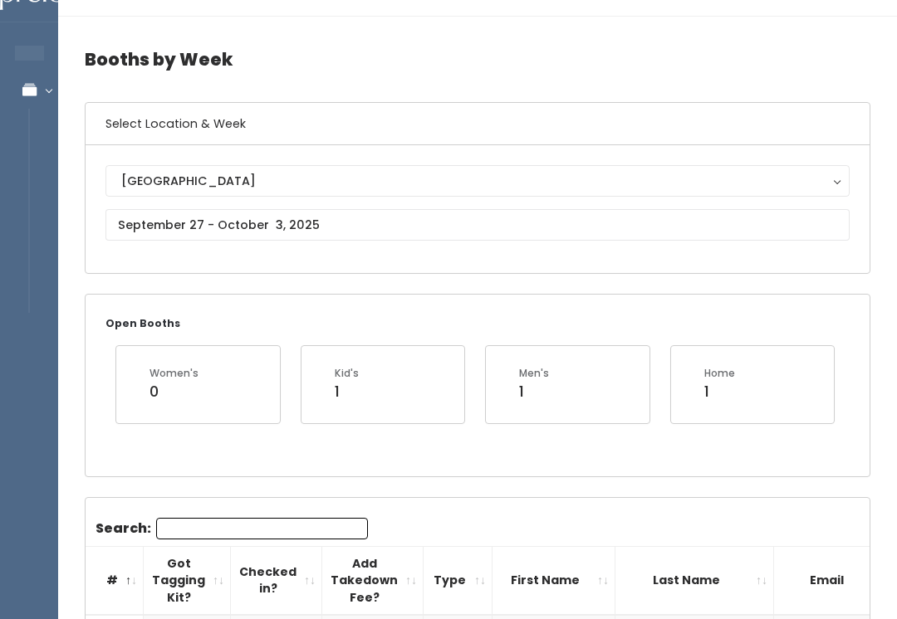
scroll to position [0, 0]
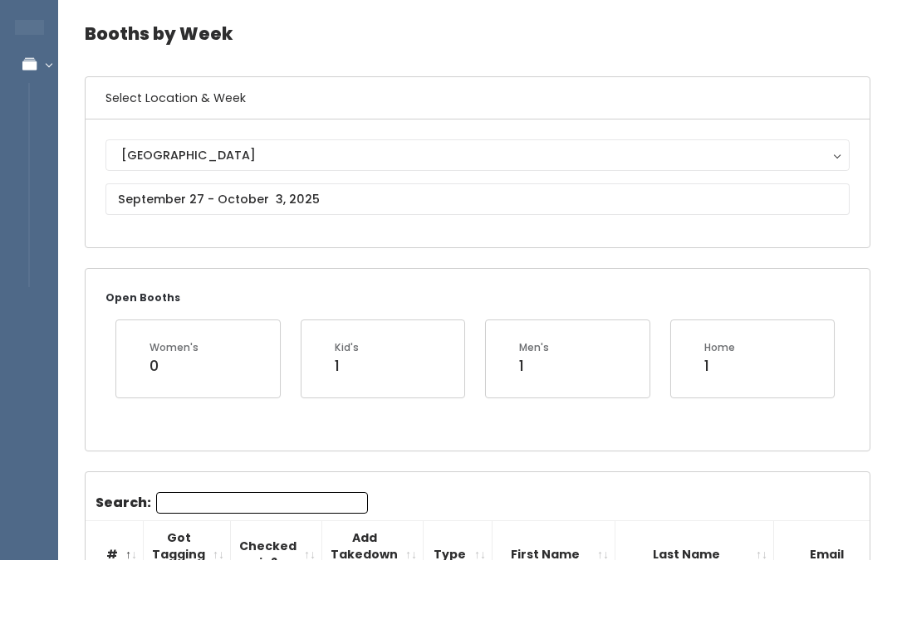
click at [476, 205] on div "[GEOGRAPHIC_DATA]" at bounding box center [477, 214] width 712 height 18
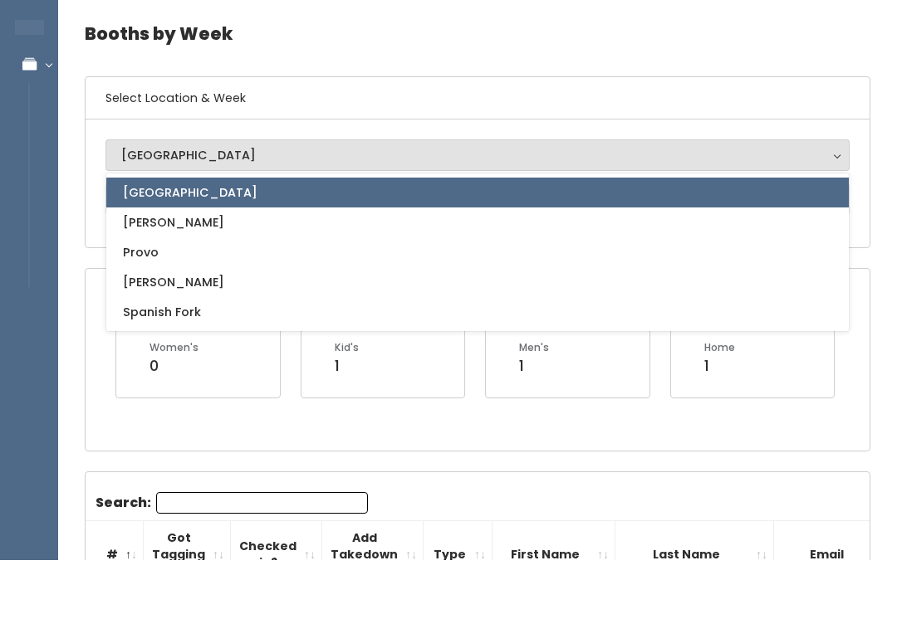
scroll to position [85, 0]
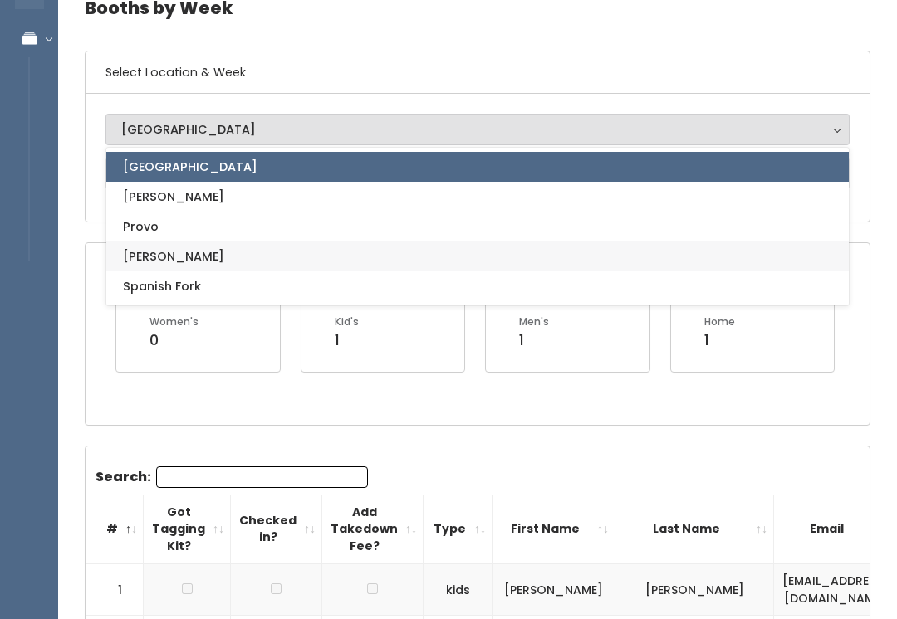
click at [273, 261] on link "[PERSON_NAME]" at bounding box center [477, 257] width 742 height 30
select select "3"
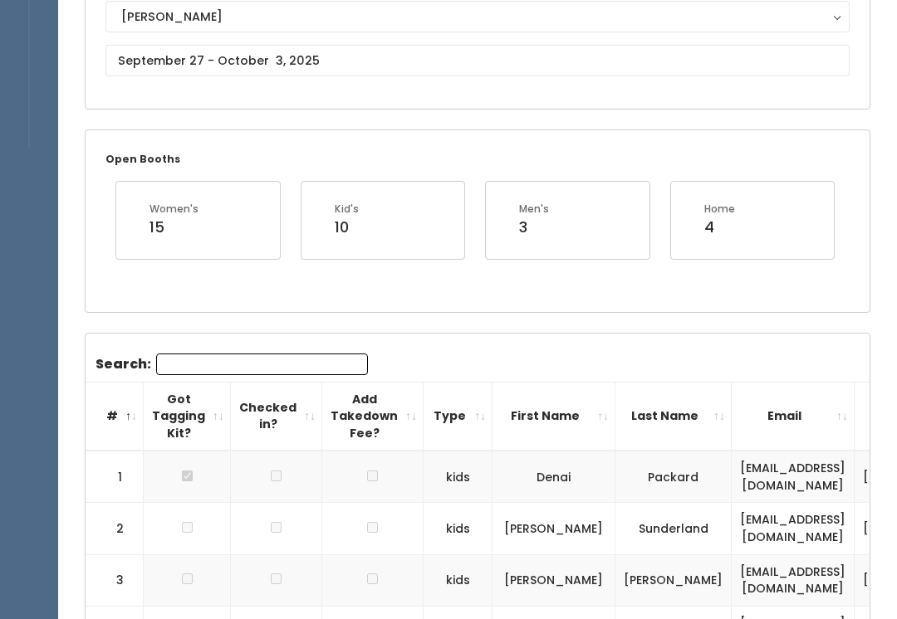
scroll to position [191, 0]
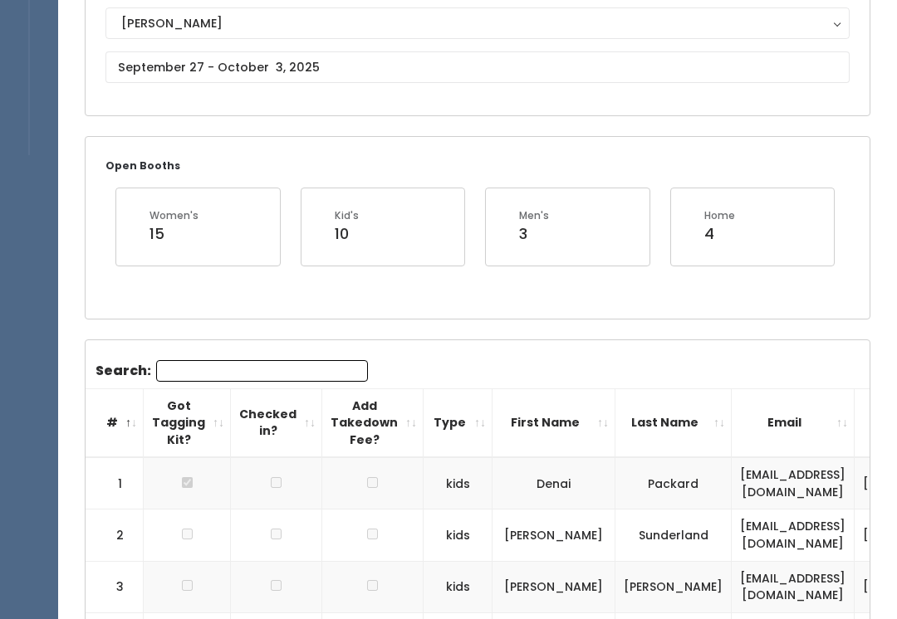
click at [274, 368] on input "Search:" at bounding box center [262, 371] width 212 height 22
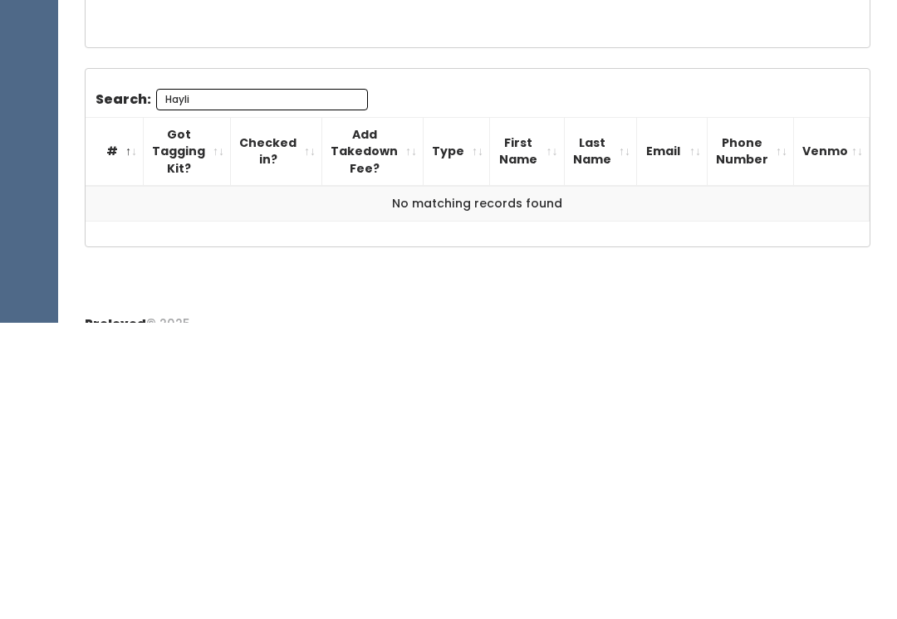
scroll to position [187, 0]
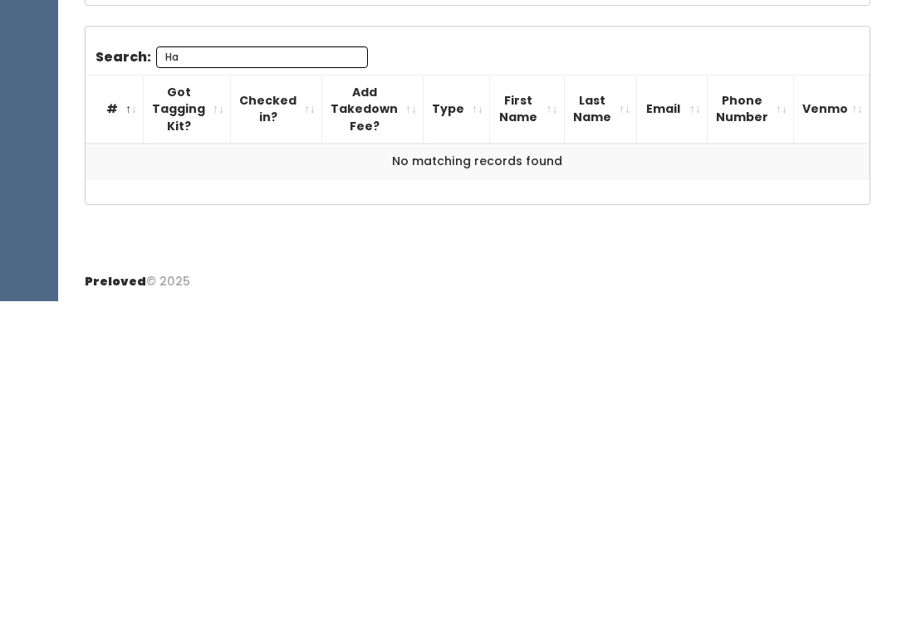
type input "H"
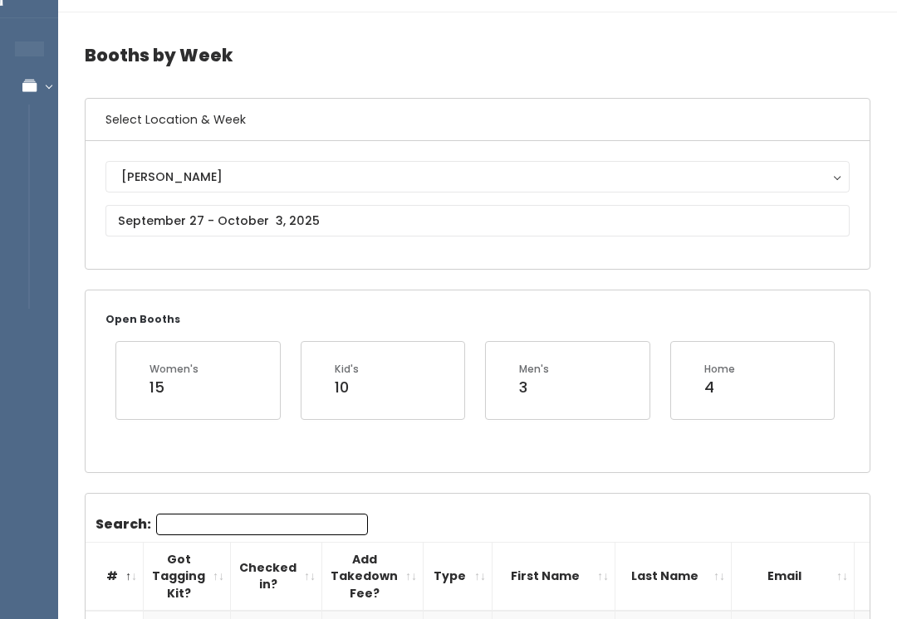
scroll to position [0, 0]
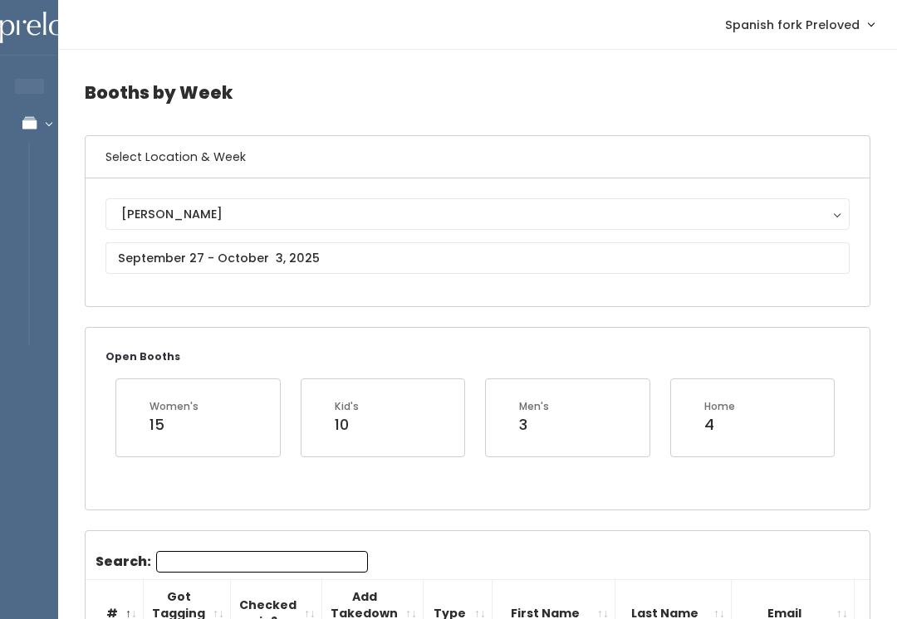
click at [496, 224] on button "[PERSON_NAME]" at bounding box center [477, 214] width 744 height 32
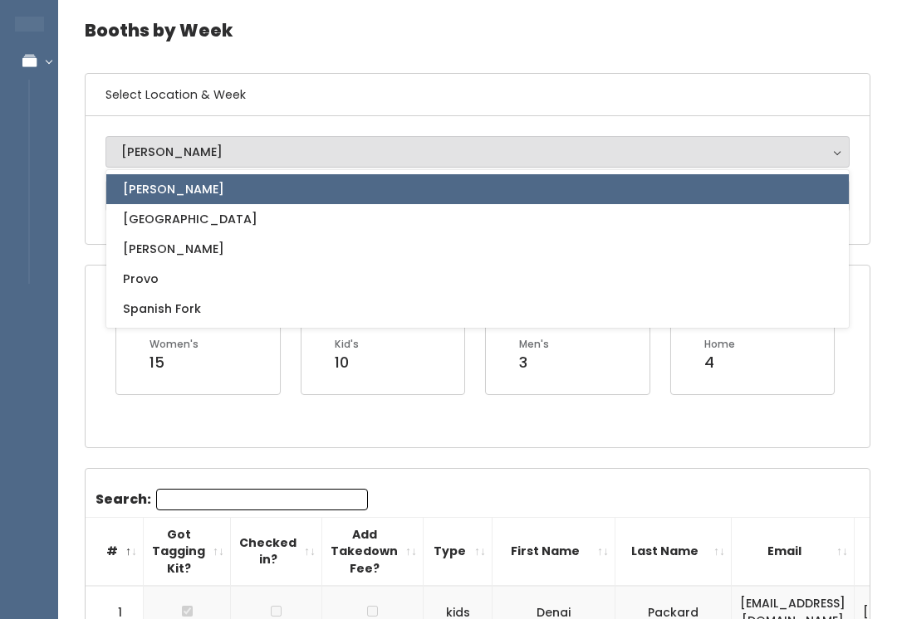
scroll to position [64, 0]
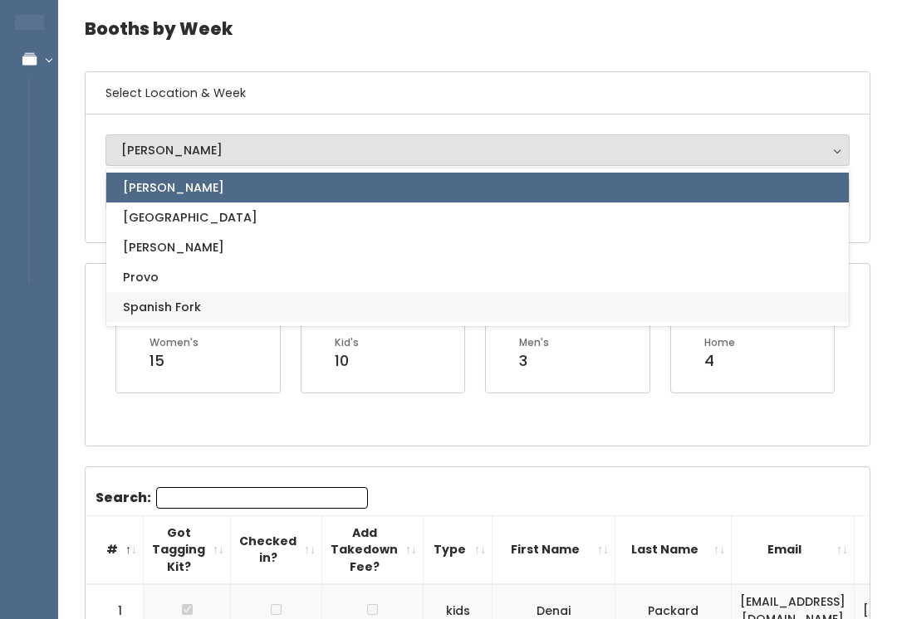
click at [396, 316] on link "Spanish Fork" at bounding box center [477, 307] width 742 height 30
select select "2"
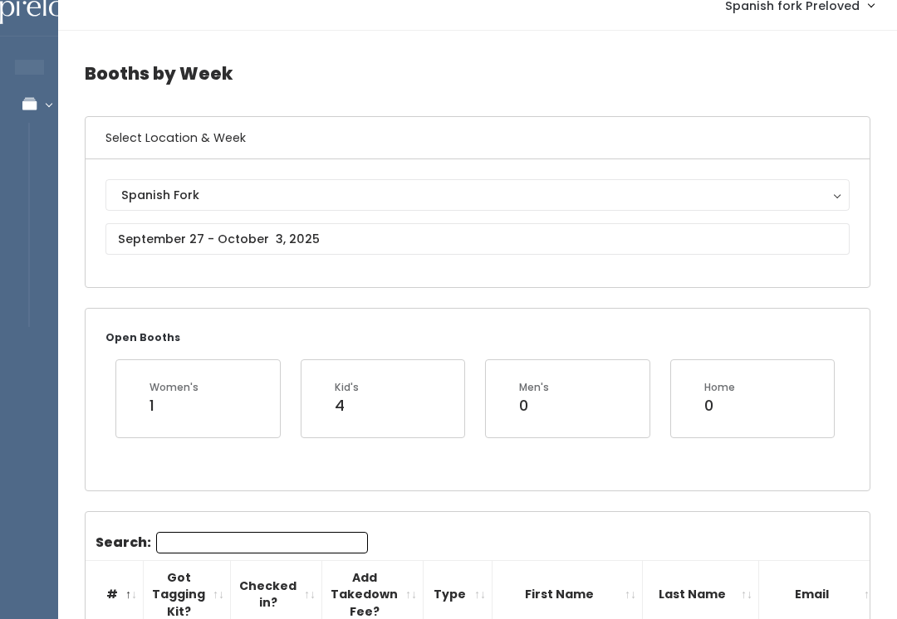
scroll to position [21, 0]
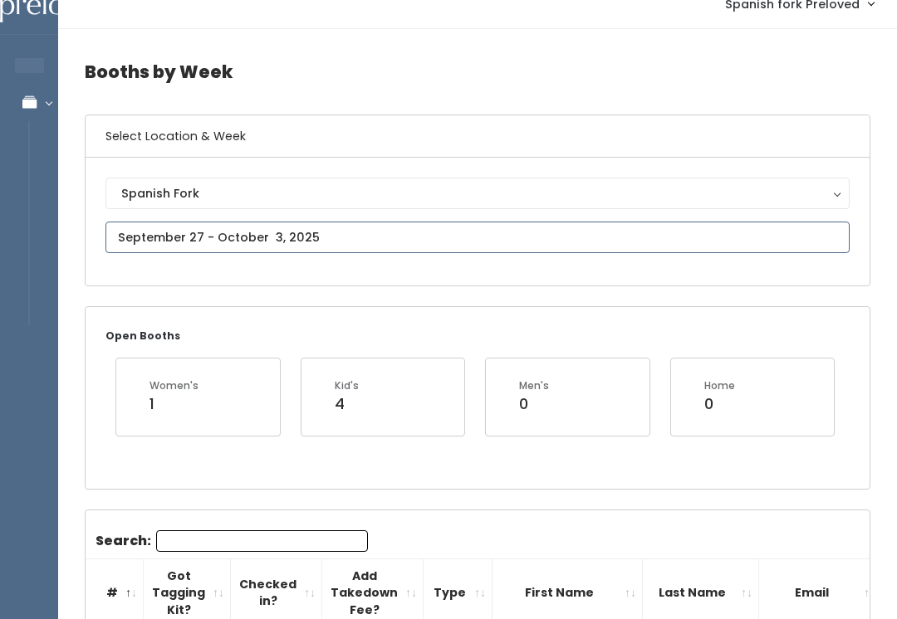
click at [416, 228] on input "text" at bounding box center [477, 238] width 744 height 32
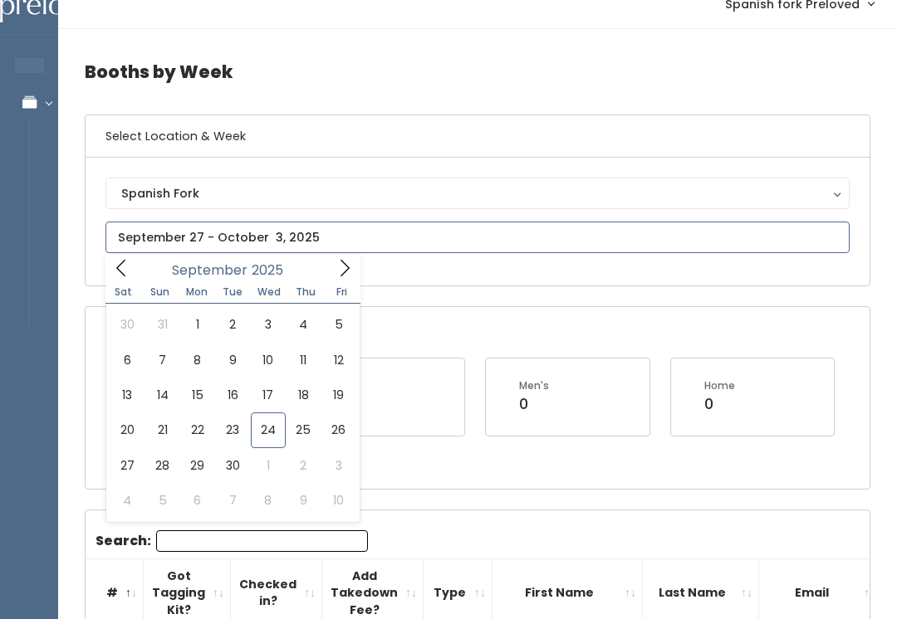
type input "[DATE] to [DATE]"
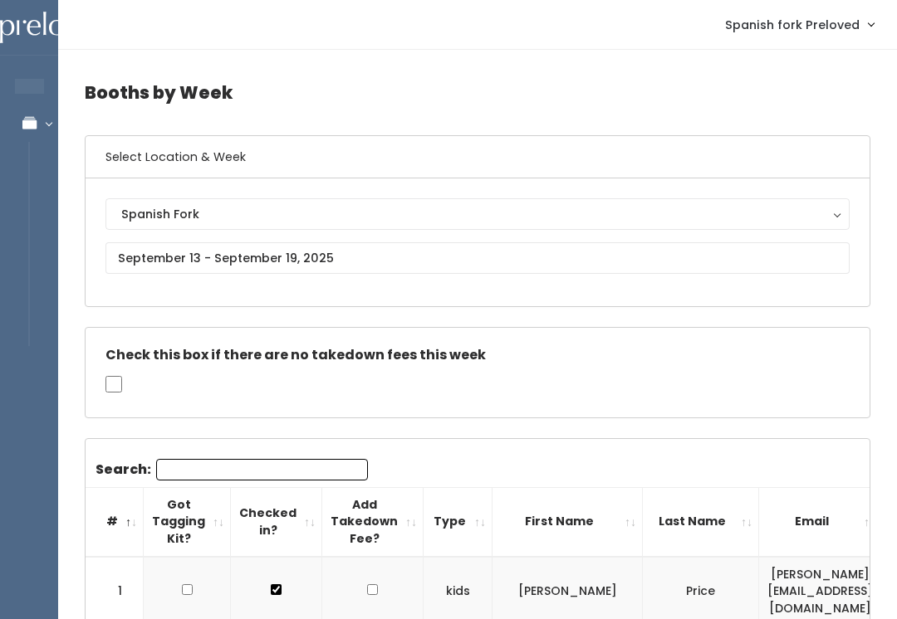
click at [290, 470] on input "Search:" at bounding box center [262, 470] width 212 height 22
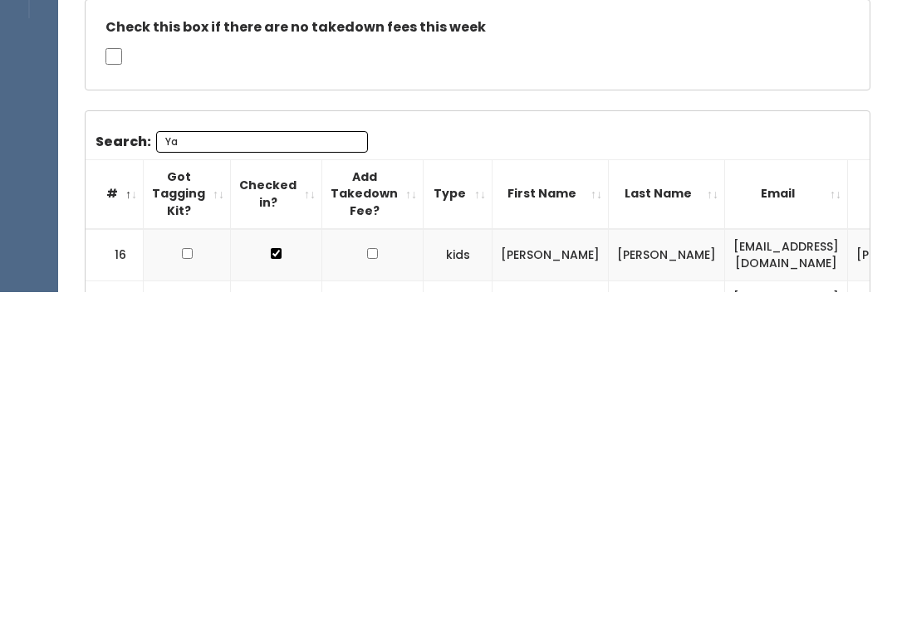
type input "Y"
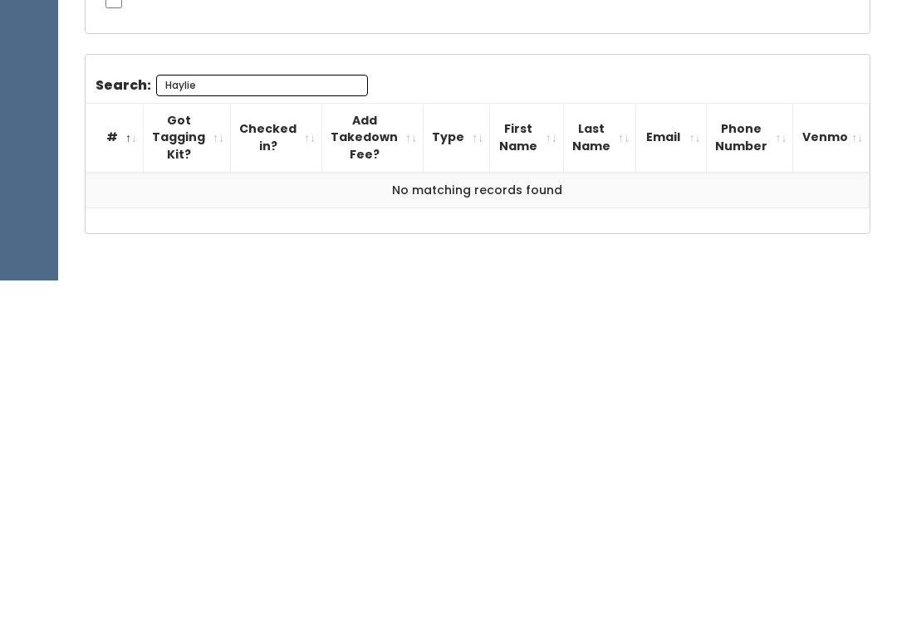
scroll to position [94, 0]
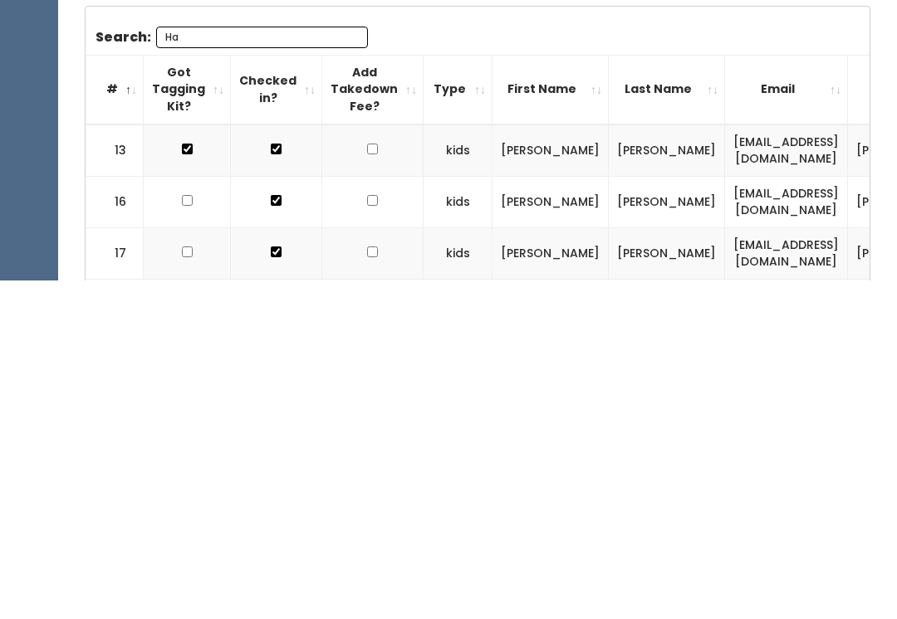
type input "H"
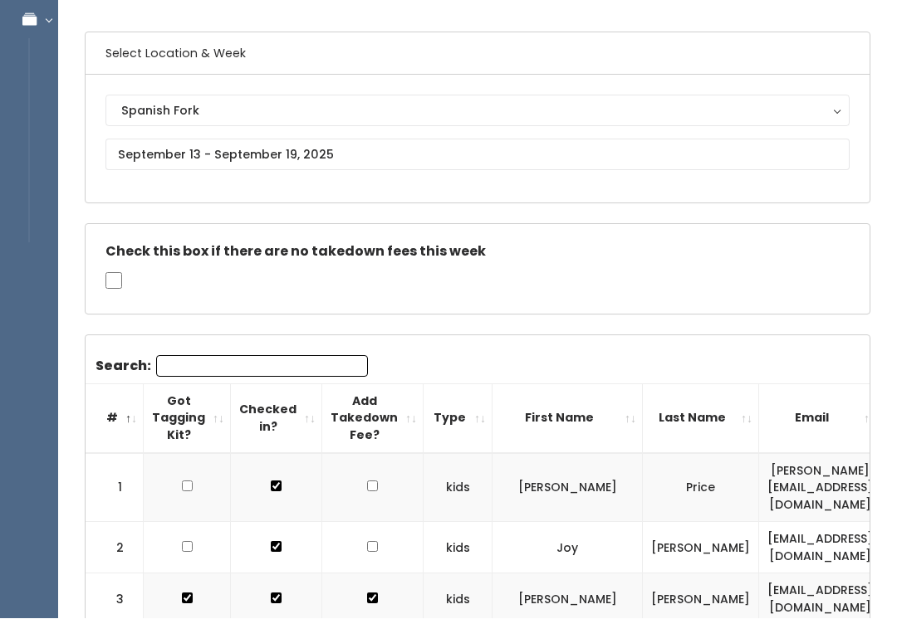
scroll to position [104, 0]
click at [411, 158] on input "text" at bounding box center [477, 155] width 744 height 32
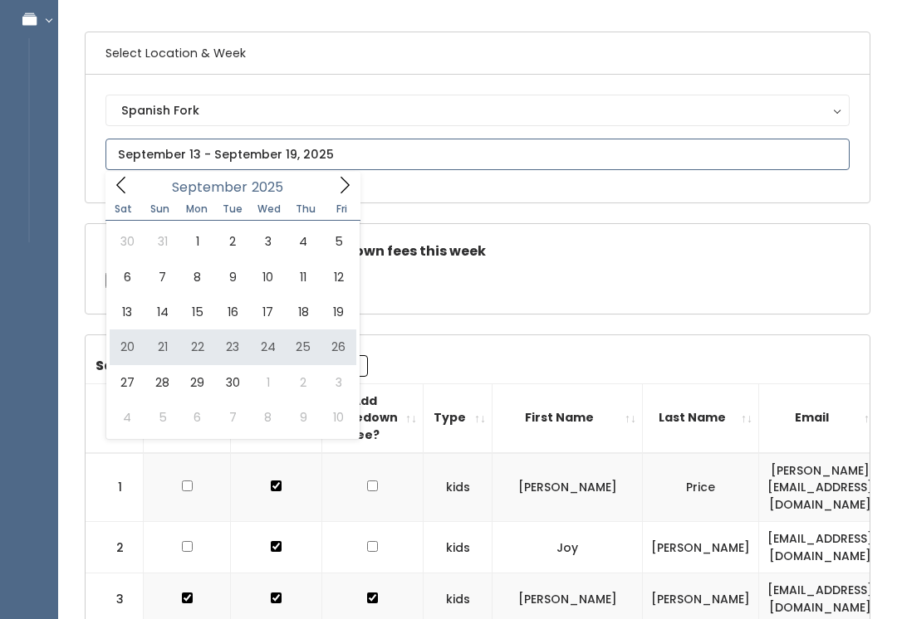
type input "September 20 to September 26"
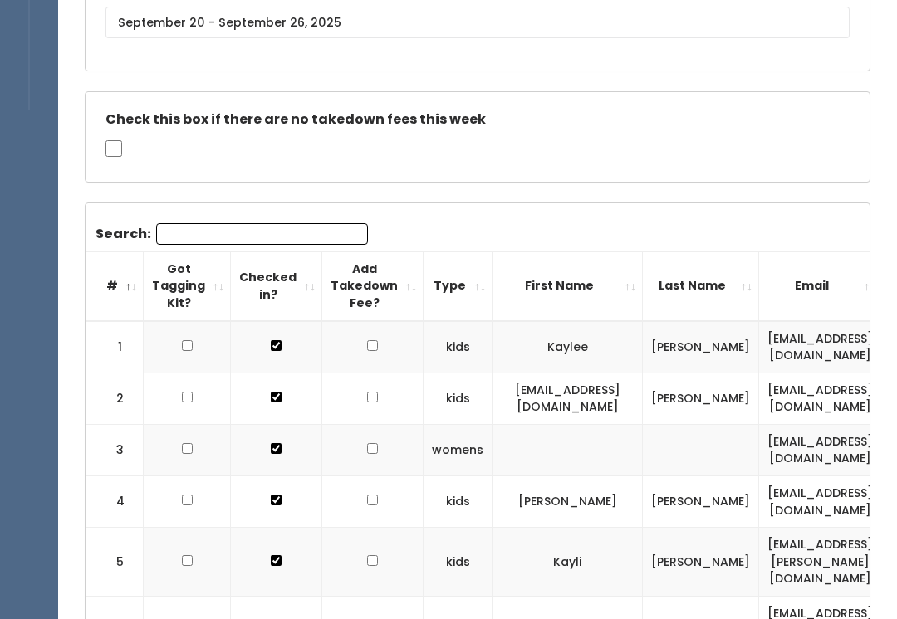
scroll to position [237, 0]
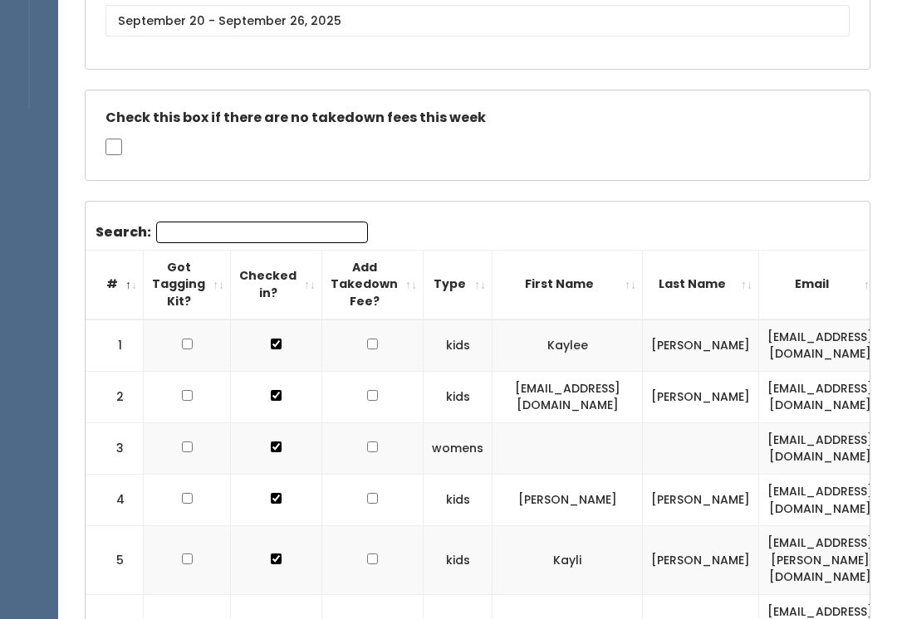
click at [271, 237] on input "Search:" at bounding box center [262, 233] width 212 height 22
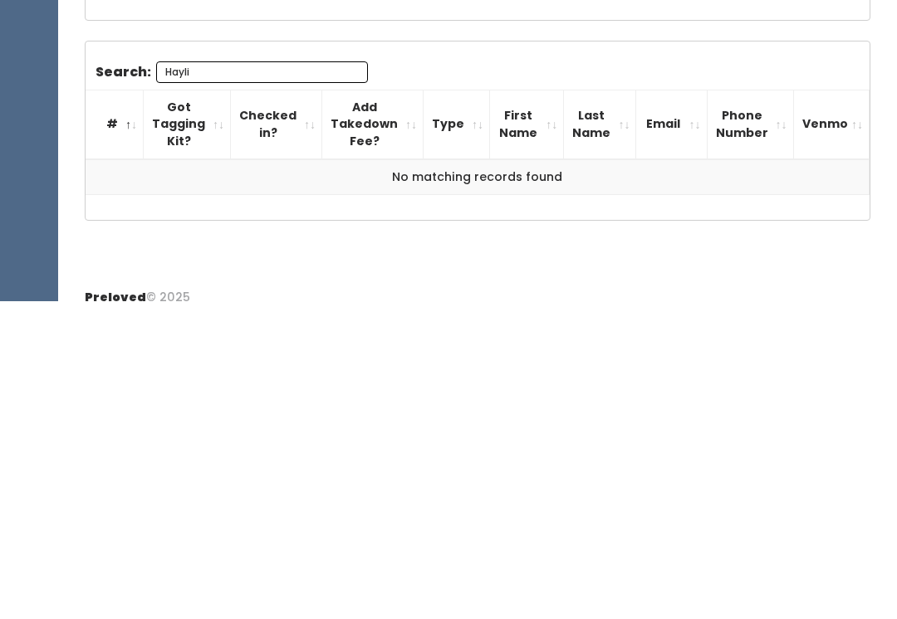
scroll to position [94, 0]
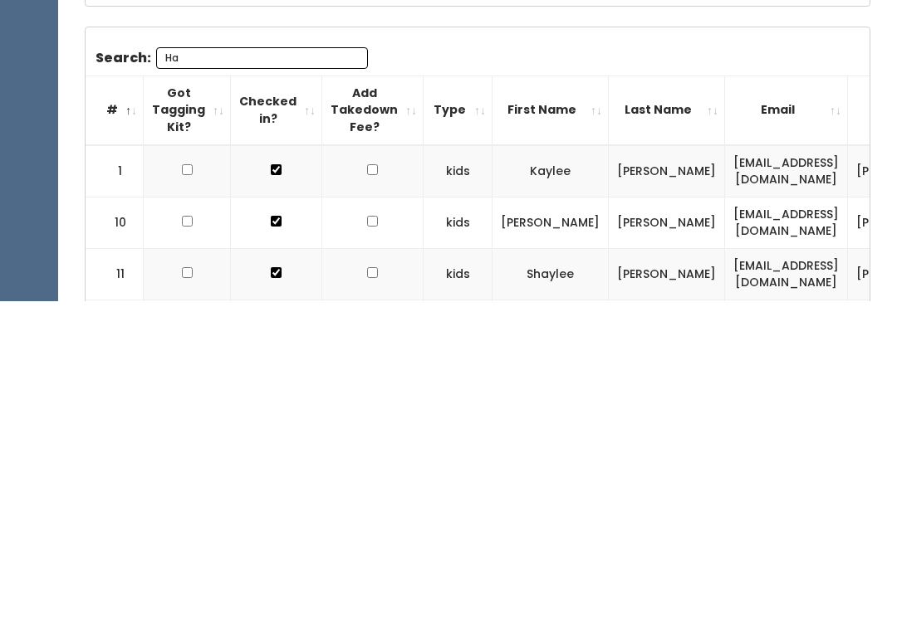
type input "H"
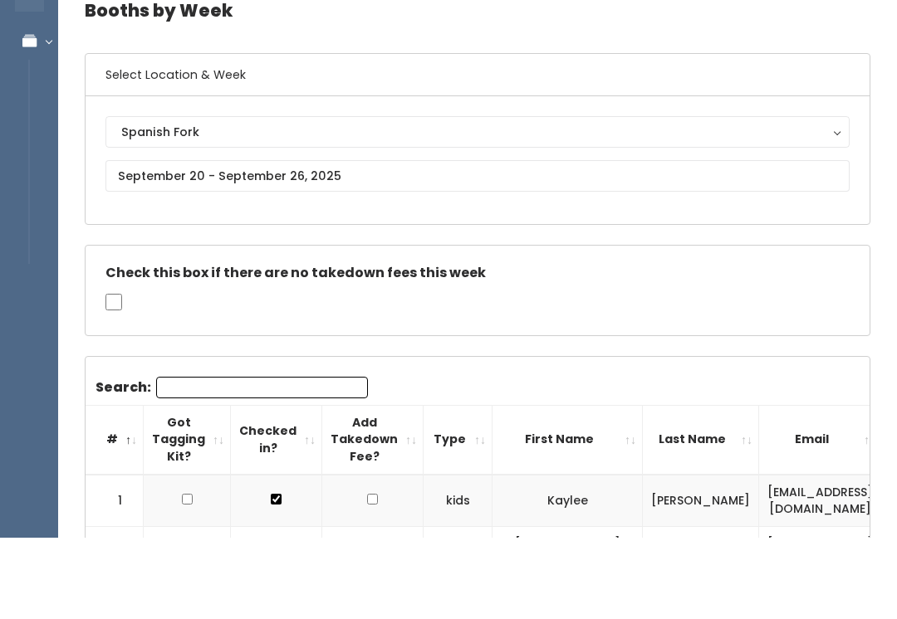
scroll to position [0, 0]
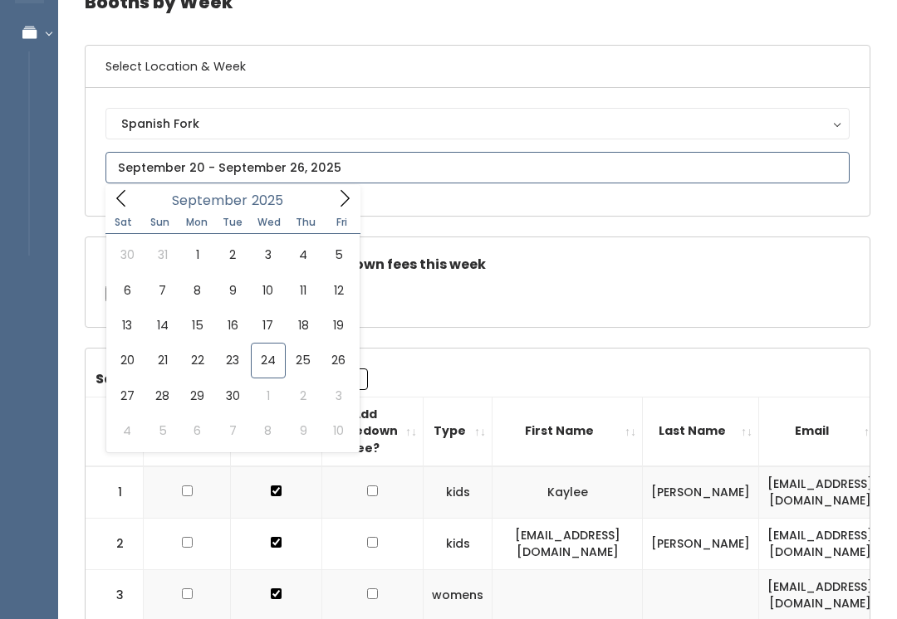
type input "September 27 to October 3"
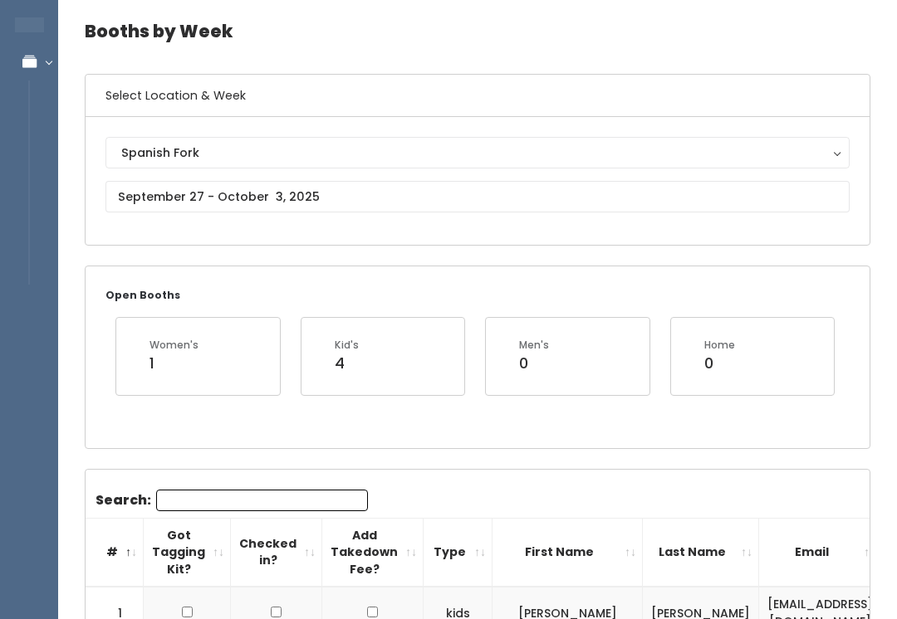
scroll to position [59, 0]
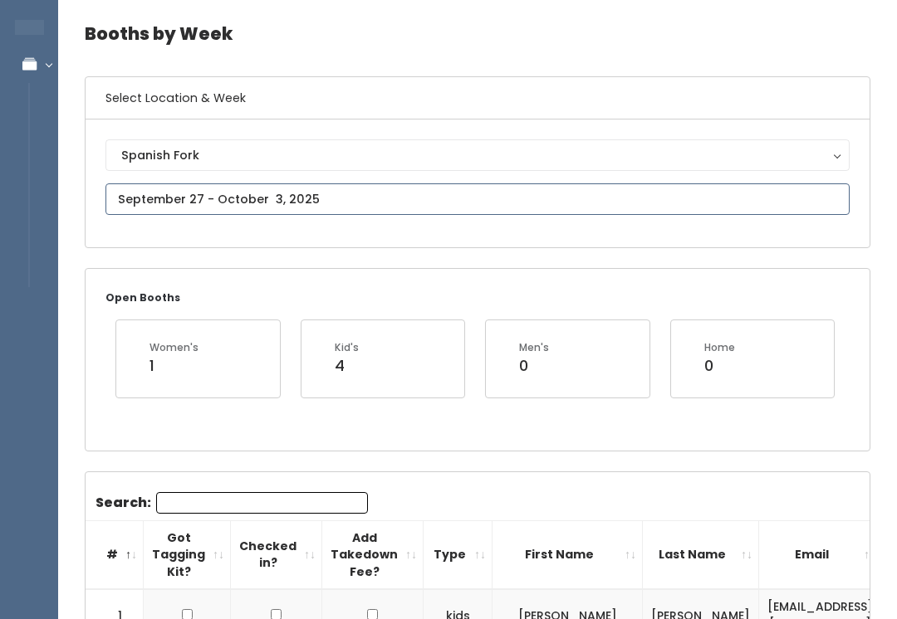
click at [488, 196] on input "text" at bounding box center [477, 199] width 744 height 32
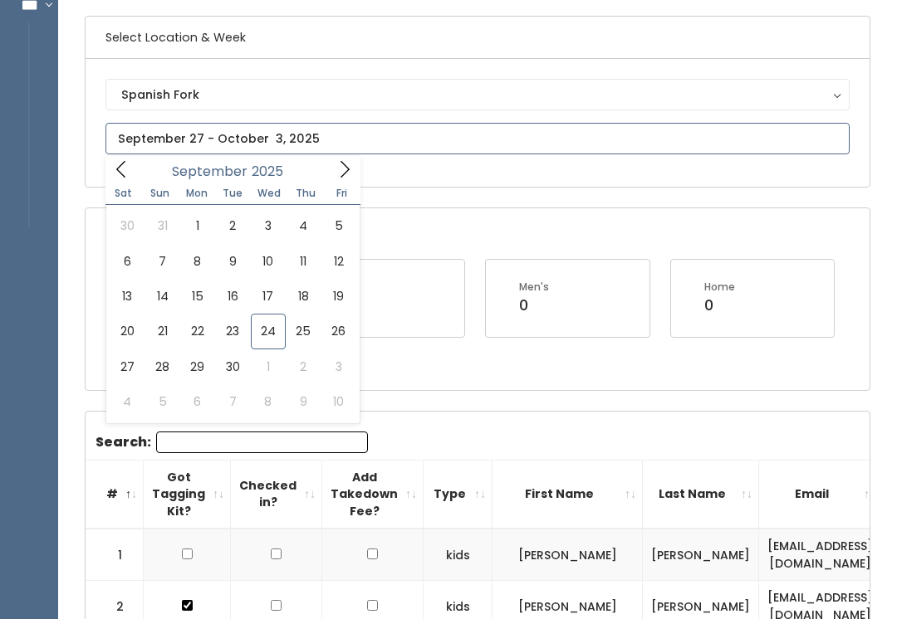
scroll to position [122, 0]
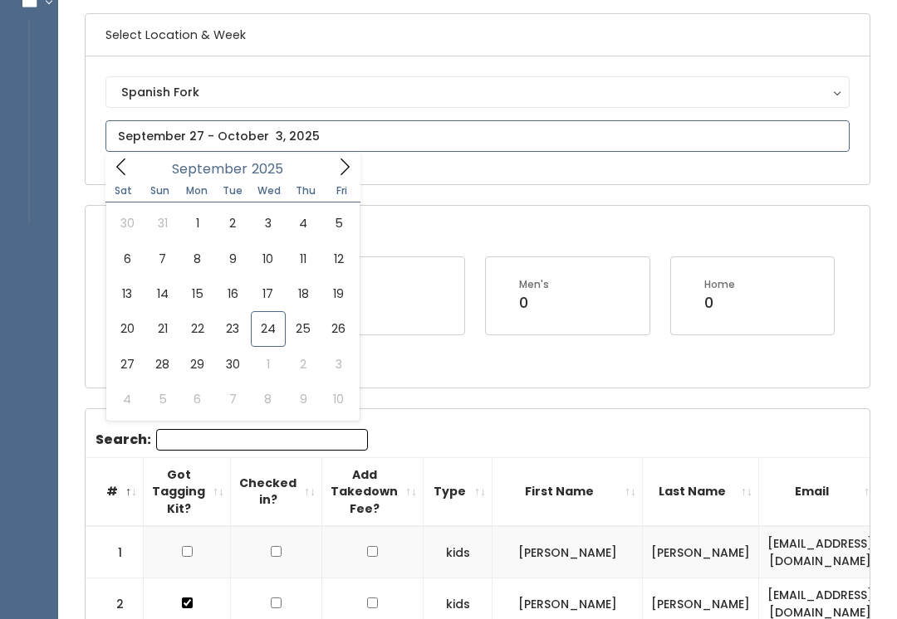
click at [340, 167] on icon at bounding box center [344, 167] width 18 height 18
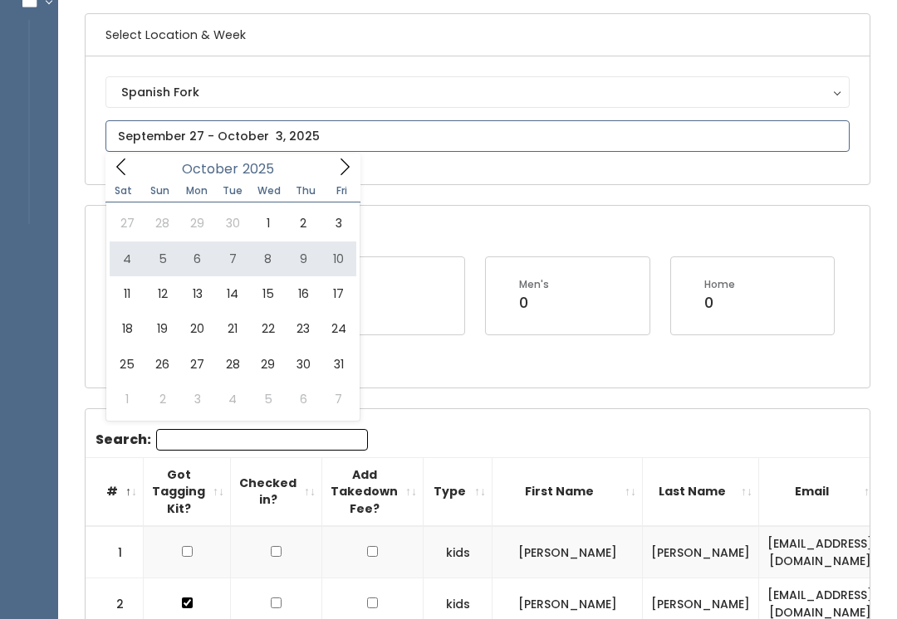
type input "[DATE] to [DATE]"
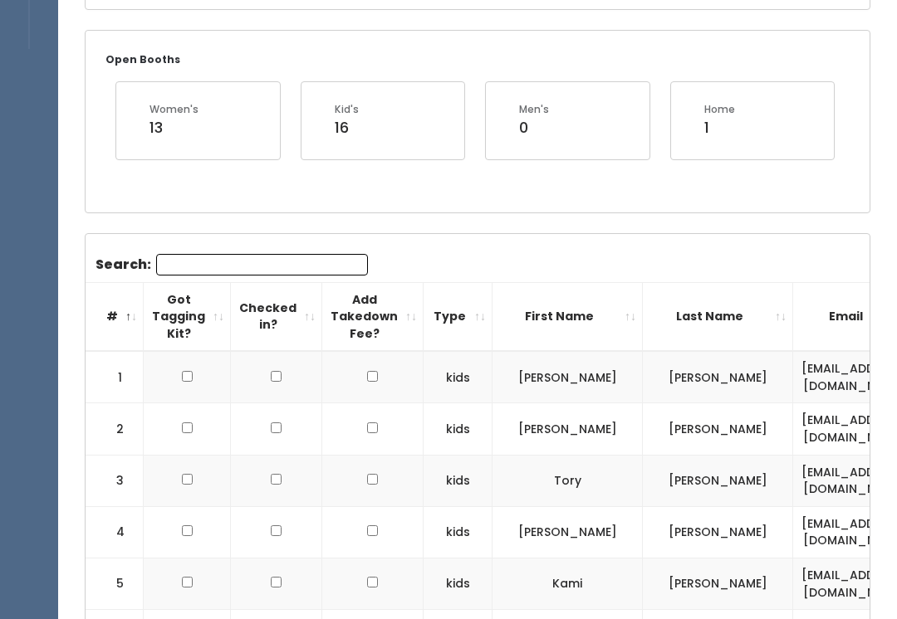
click at [293, 272] on input "Search:" at bounding box center [262, 266] width 212 height 22
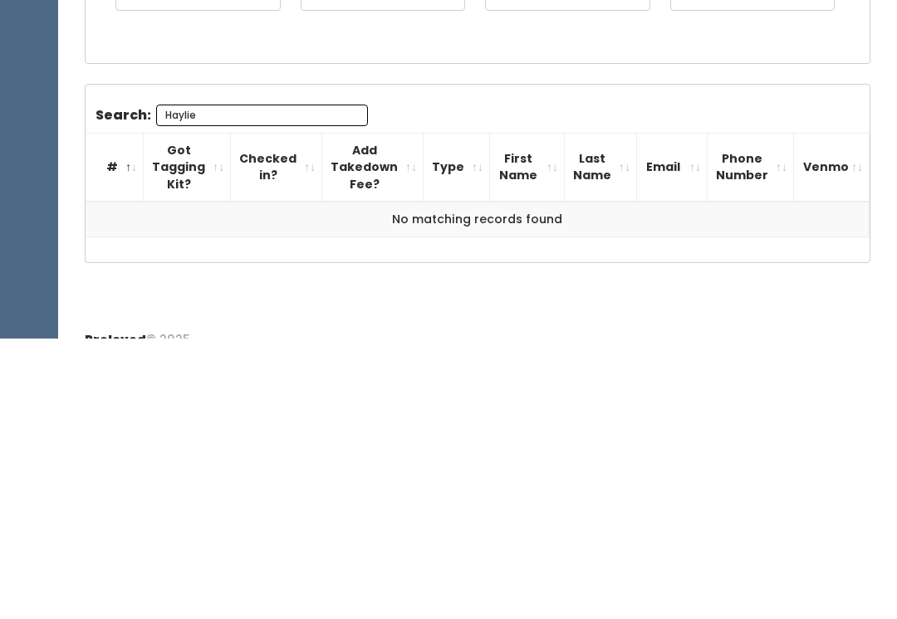
scroll to position [187, 0]
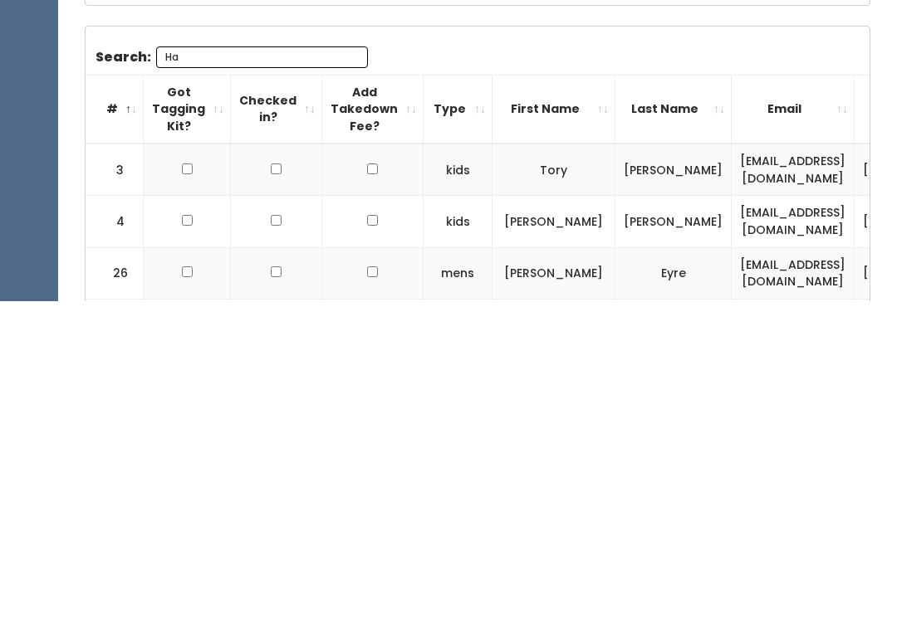
type input "H"
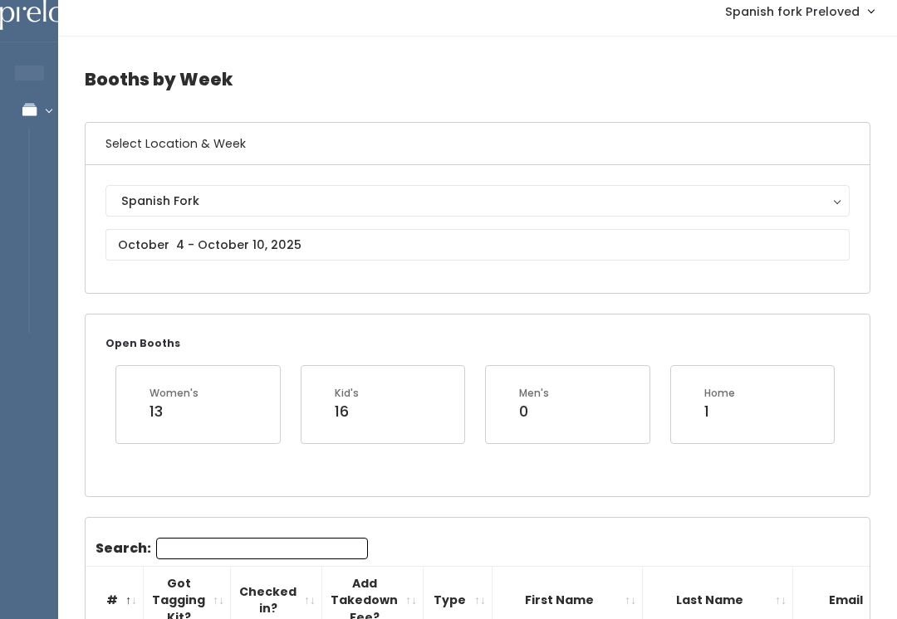
scroll to position [0, 0]
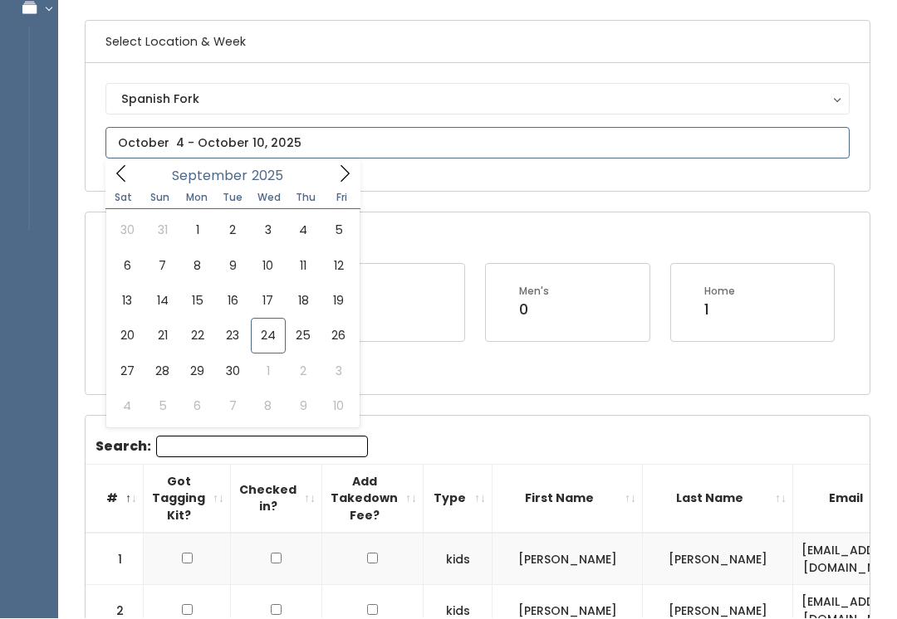
scroll to position [115, 0]
click at [344, 185] on span at bounding box center [345, 173] width 32 height 26
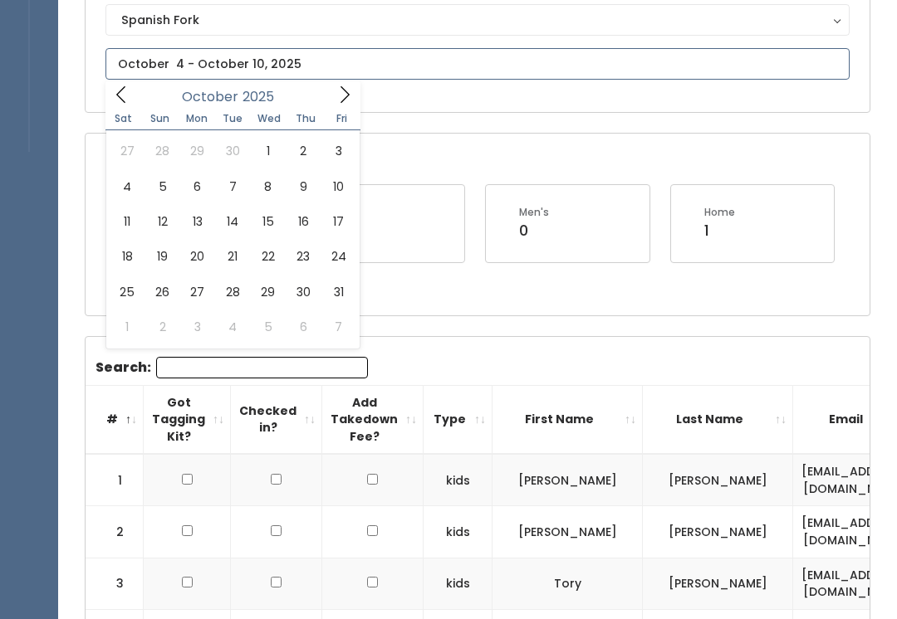
scroll to position [196, 0]
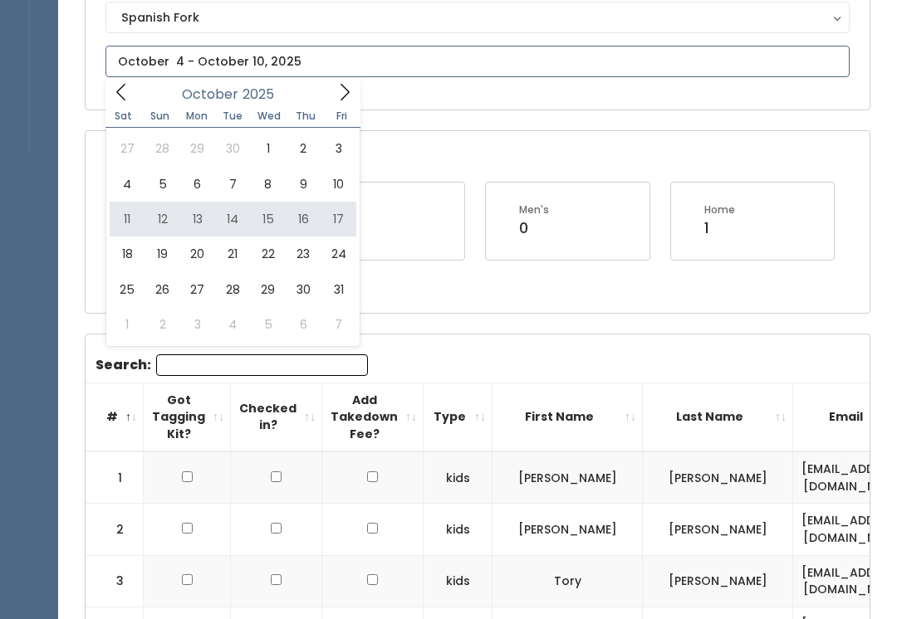
type input "October 11 to October 17"
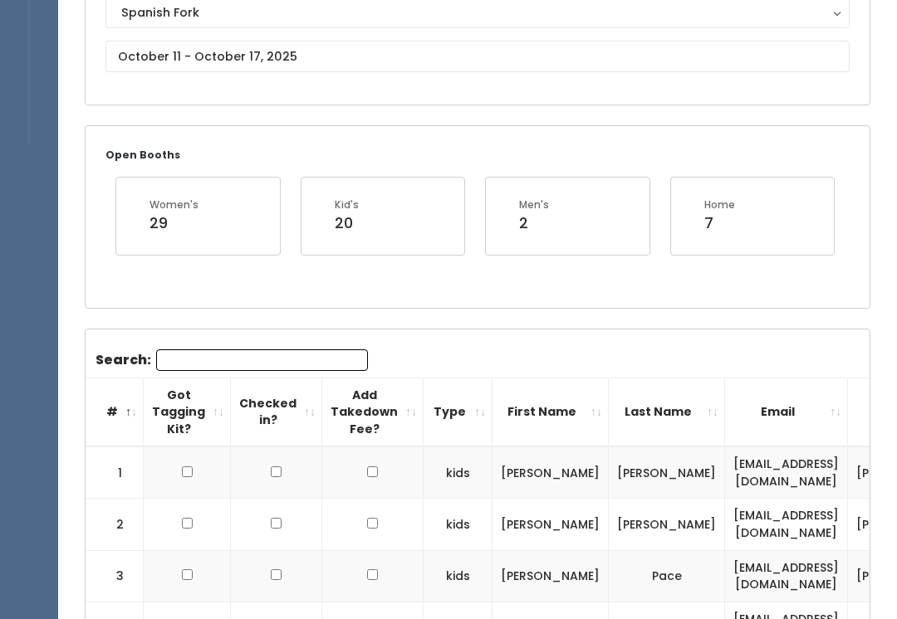
click at [305, 382] on th "Checked in?" at bounding box center [276, 413] width 91 height 69
click at [297, 350] on input "Search:" at bounding box center [262, 360] width 212 height 22
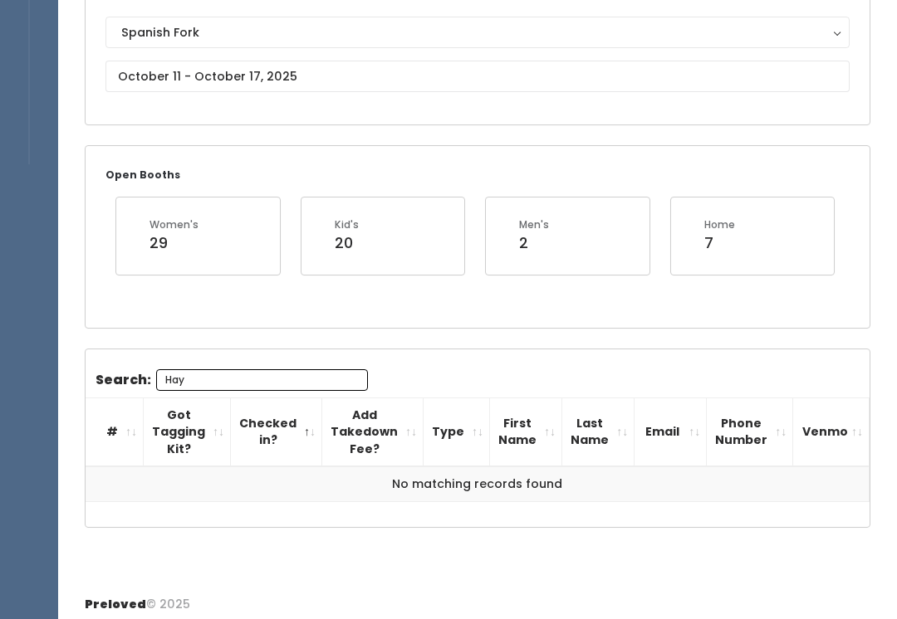
scroll to position [166, 0]
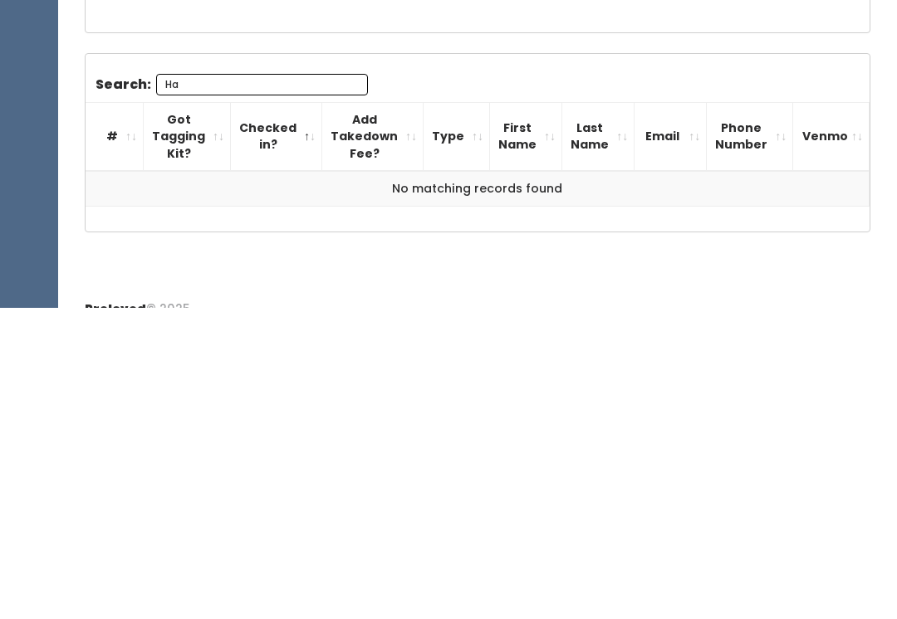
type input "H"
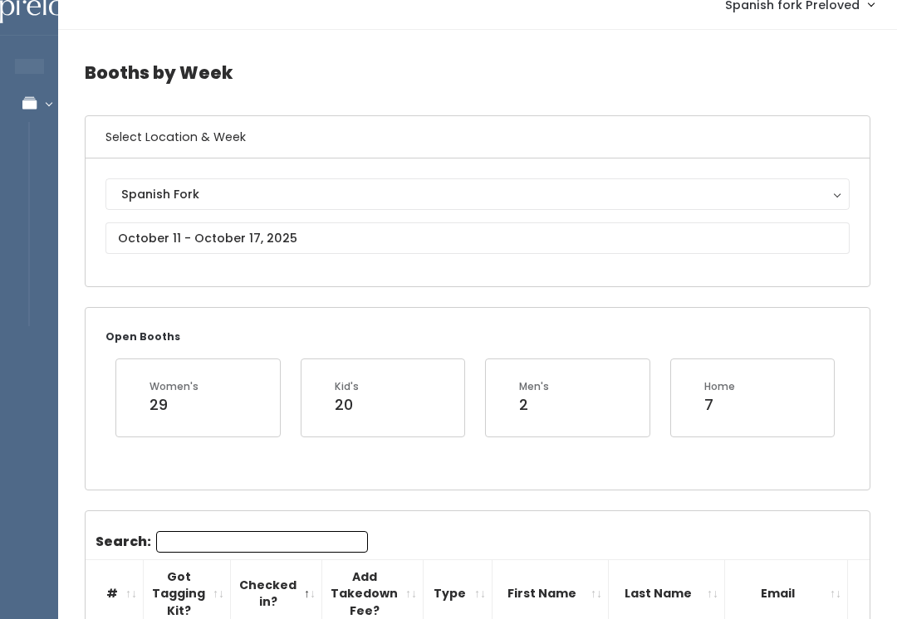
scroll to position [0, 0]
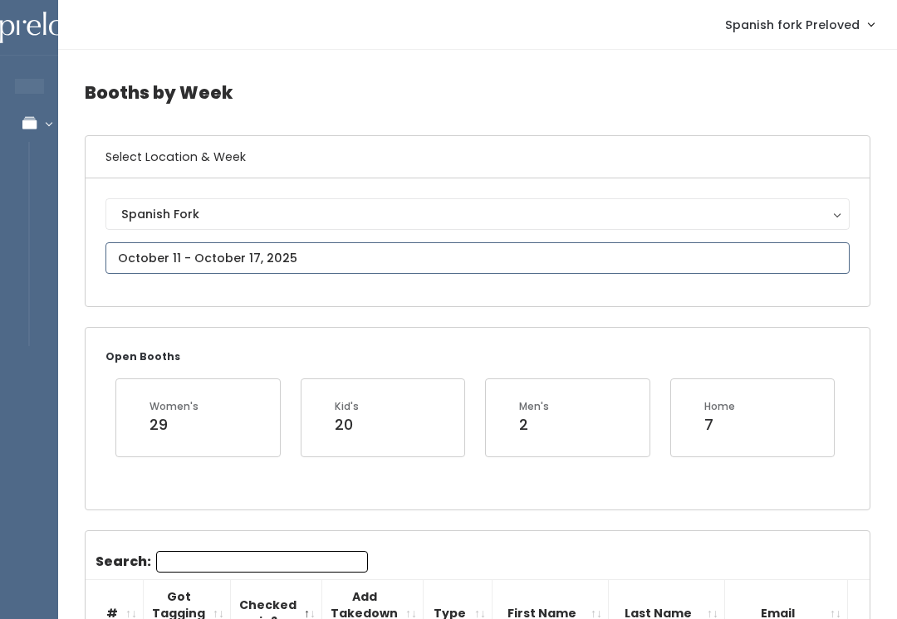
click at [449, 253] on input "text" at bounding box center [477, 258] width 744 height 32
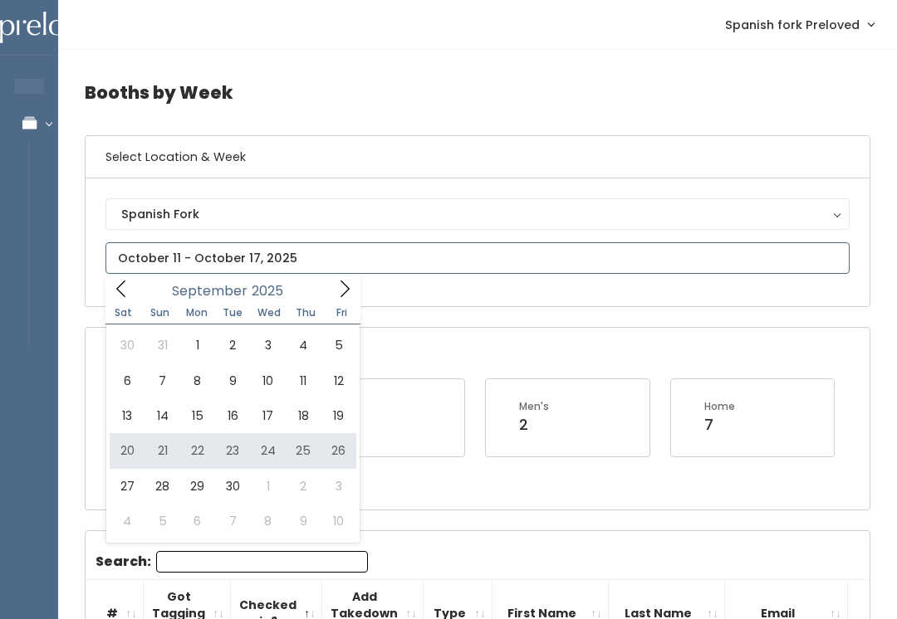
type input "September 20 to September 26"
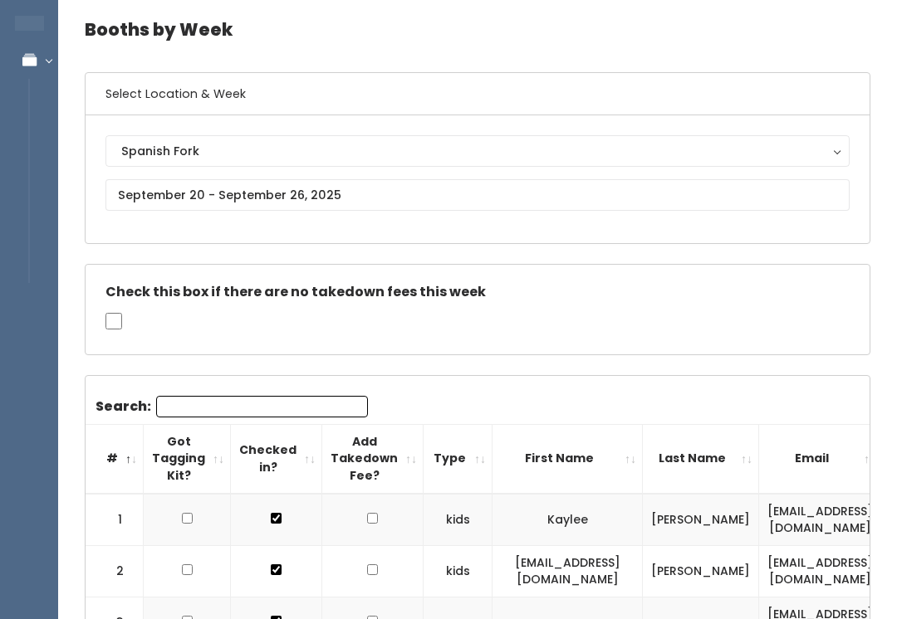
click at [305, 402] on input "Search:" at bounding box center [262, 408] width 212 height 22
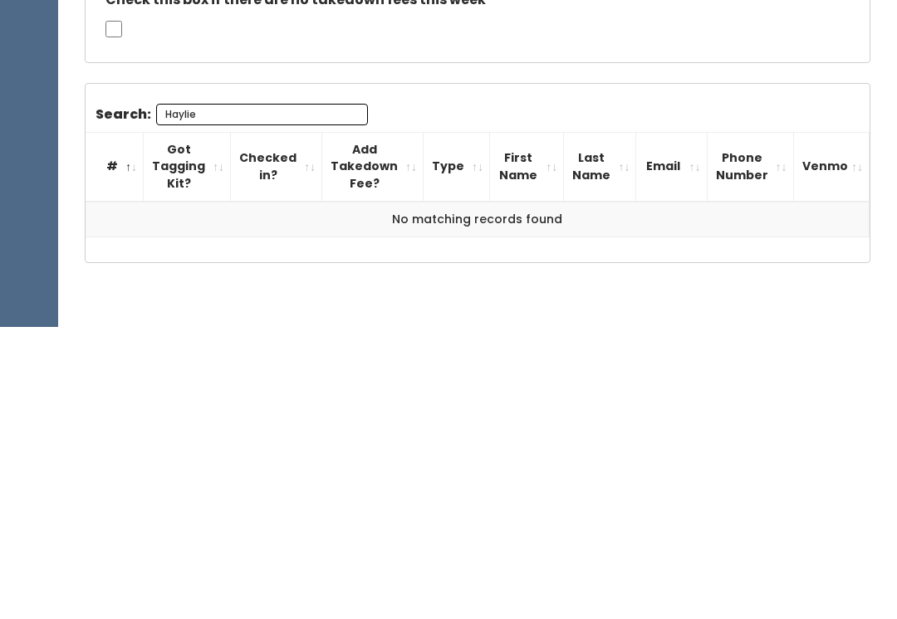
scroll to position [94, 0]
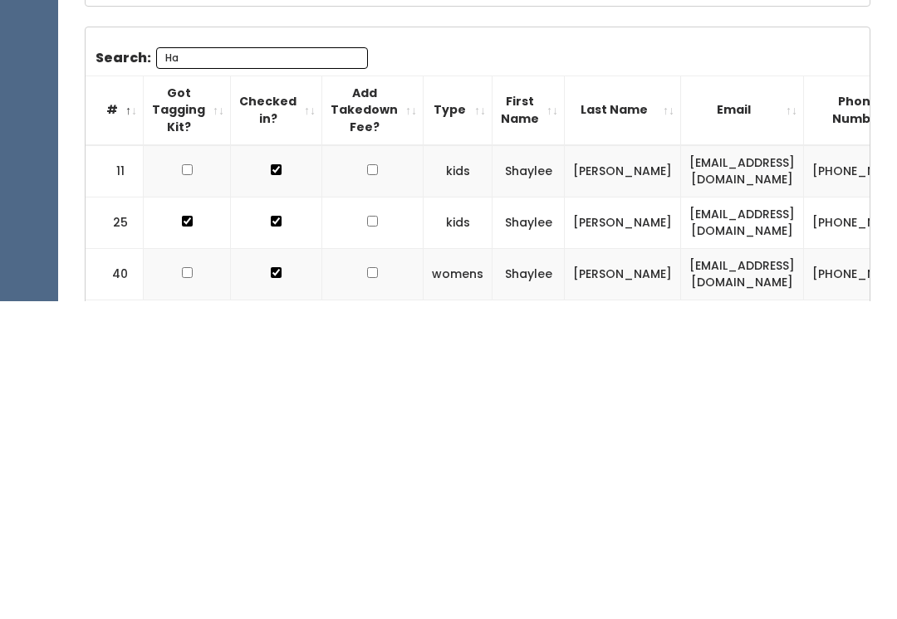
type input "H"
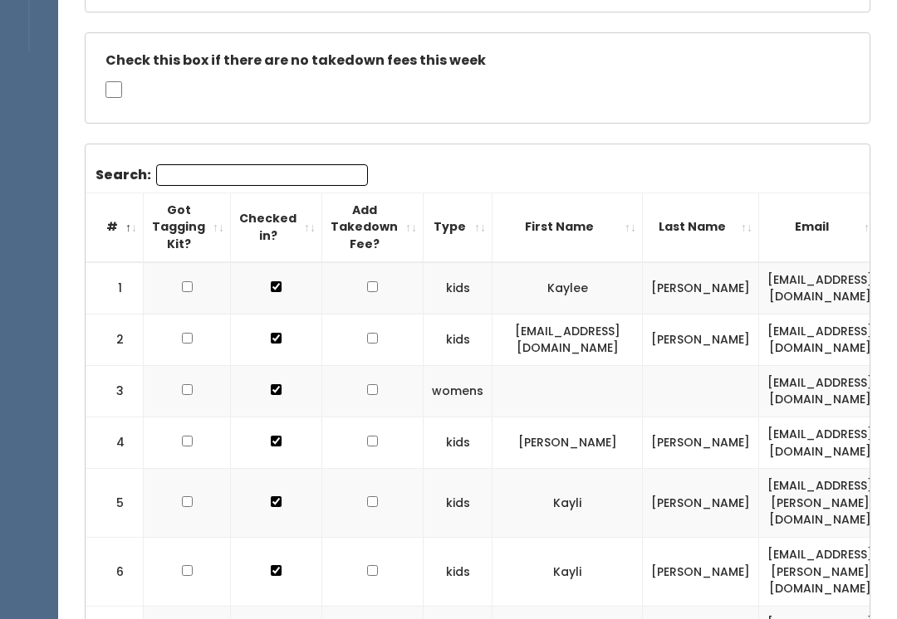
scroll to position [0, 0]
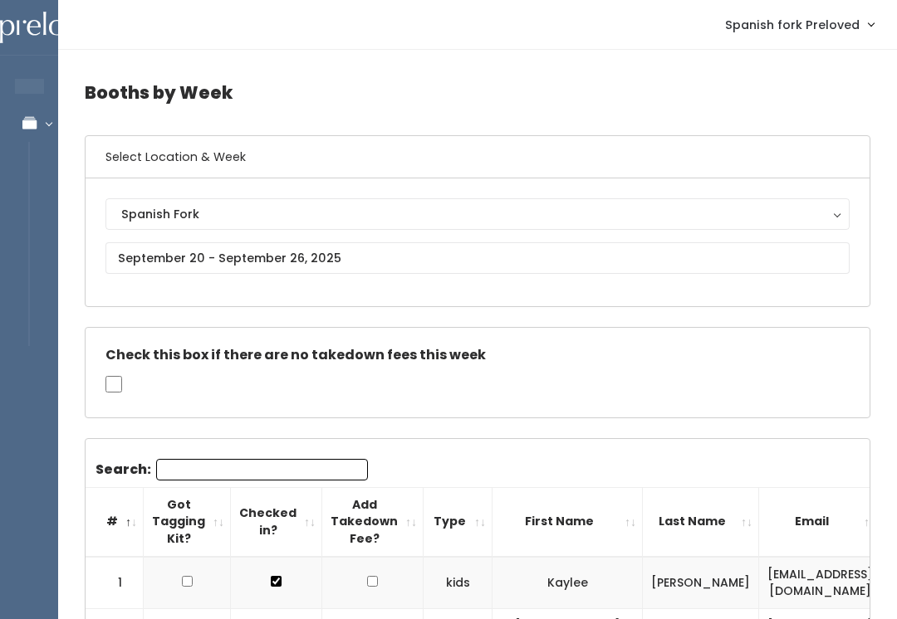
click at [153, 286] on div "Spanish Fork [GEOGRAPHIC_DATA] [GEOGRAPHIC_DATA] [PERSON_NAME] Spanish Fork" at bounding box center [477, 242] width 744 height 88
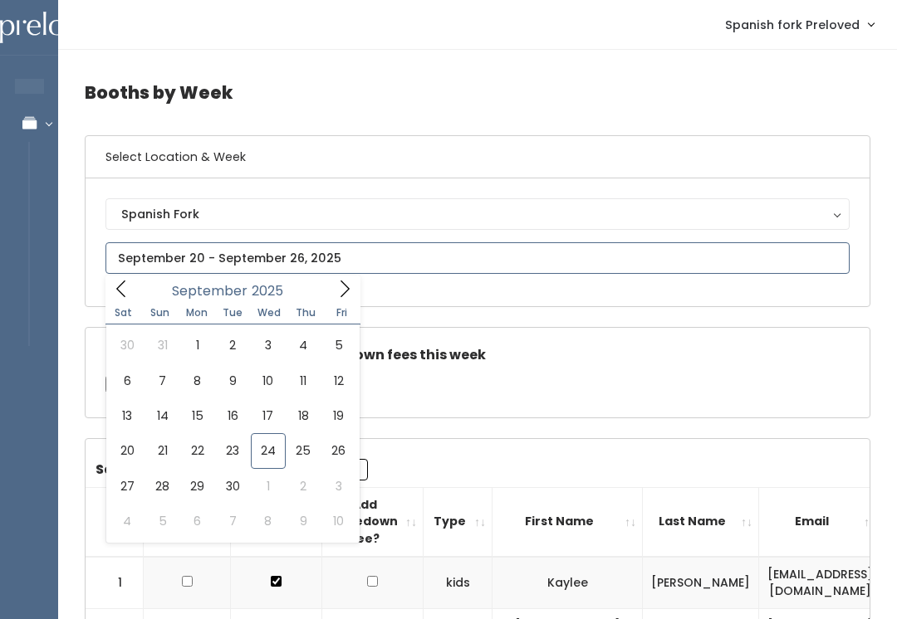
click at [335, 289] on icon at bounding box center [344, 289] width 18 height 18
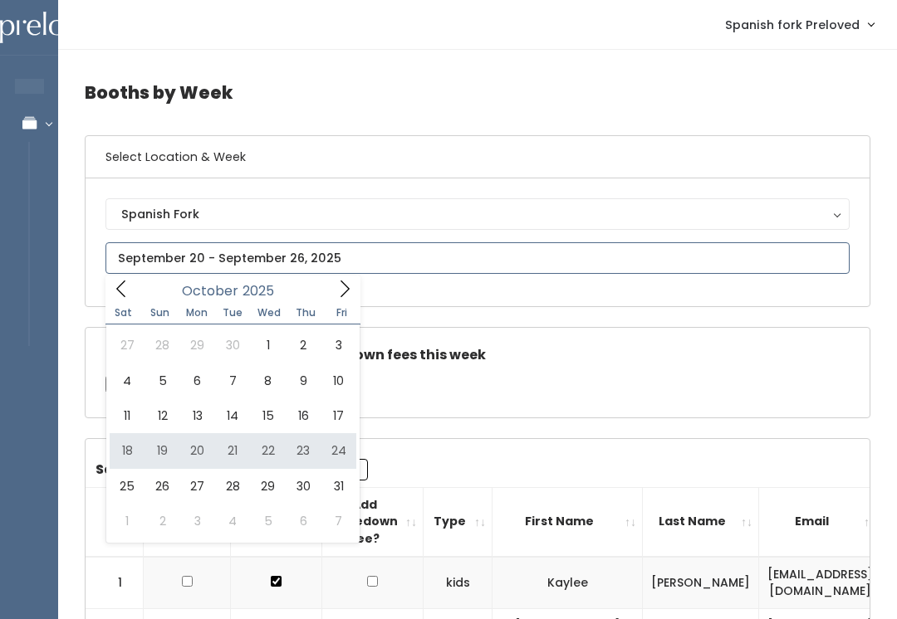
type input "[DATE] to [DATE]"
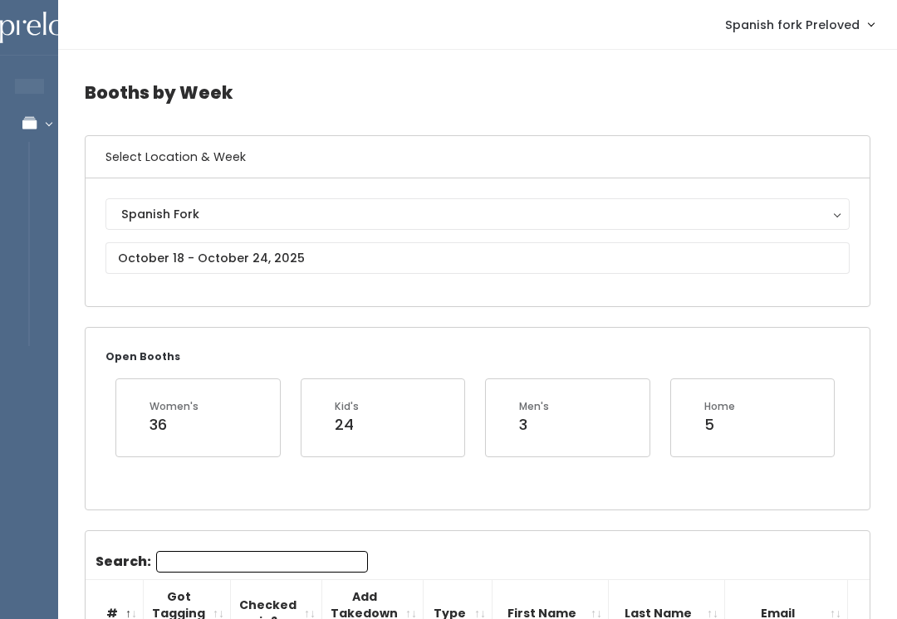
click at [171, 553] on input "Search:" at bounding box center [262, 562] width 212 height 22
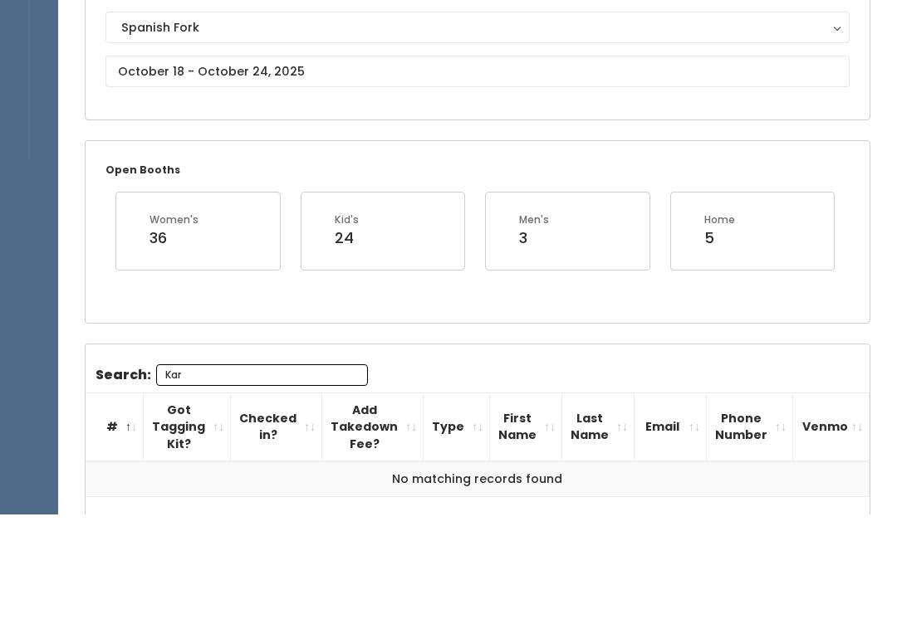
scroll to position [82, 0]
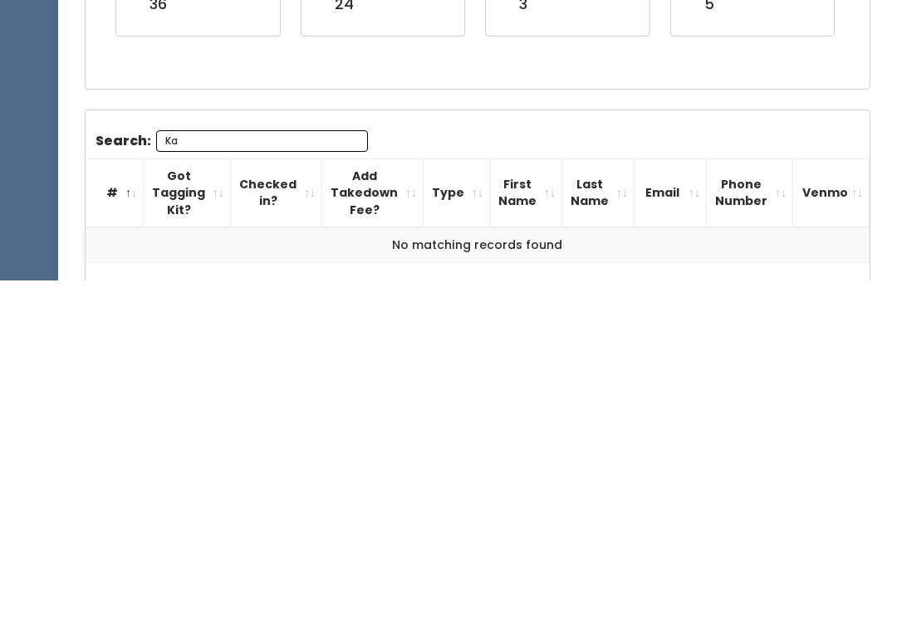
type input "K"
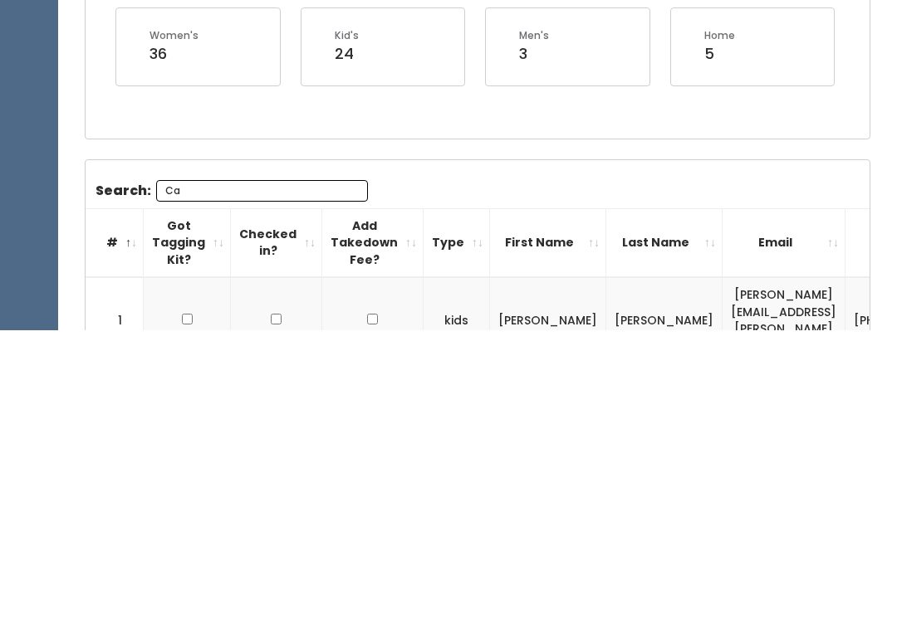
type input "C"
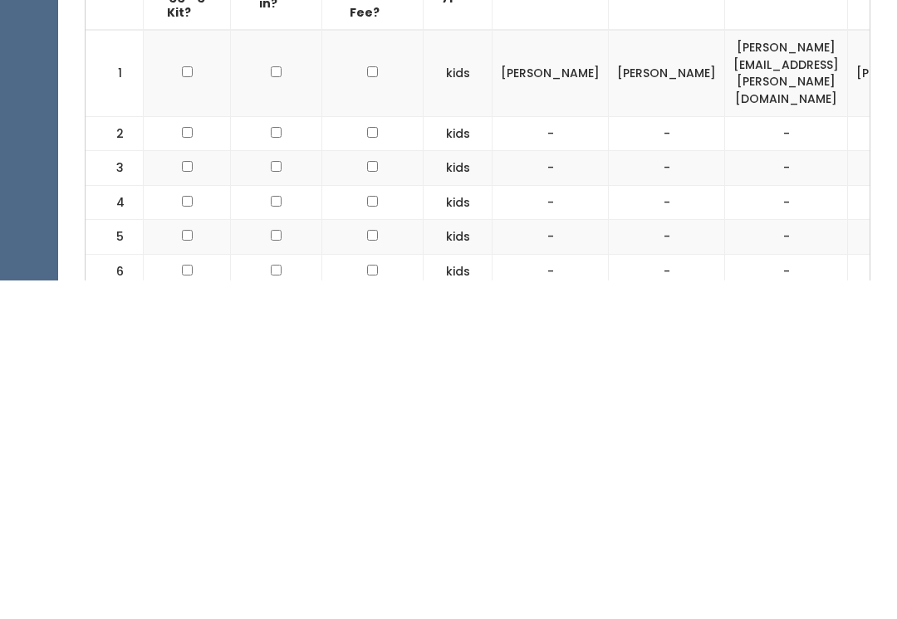
scroll to position [286, 0]
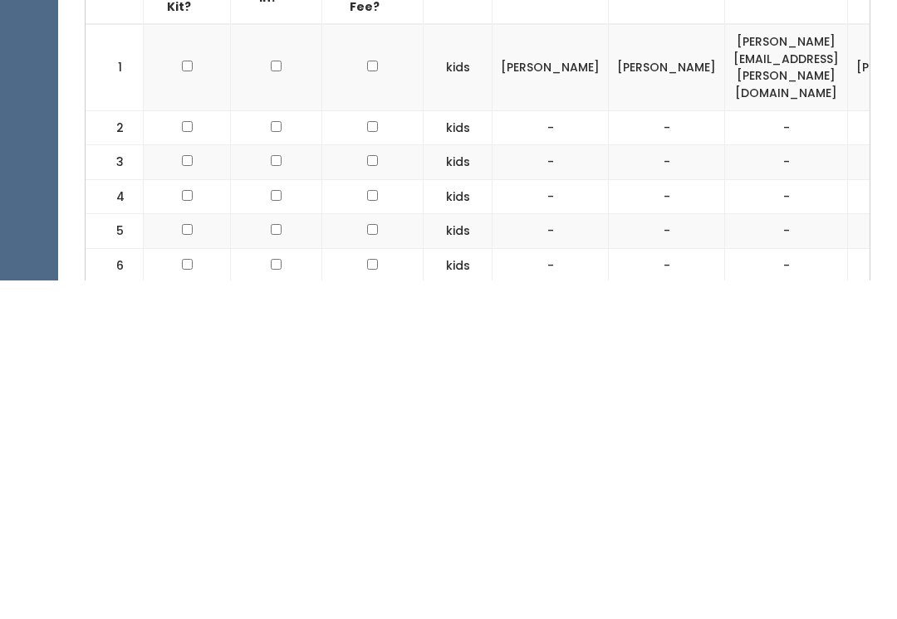
click at [185, 399] on input "checkbox" at bounding box center [187, 404] width 11 height 11
checkbox input "true"
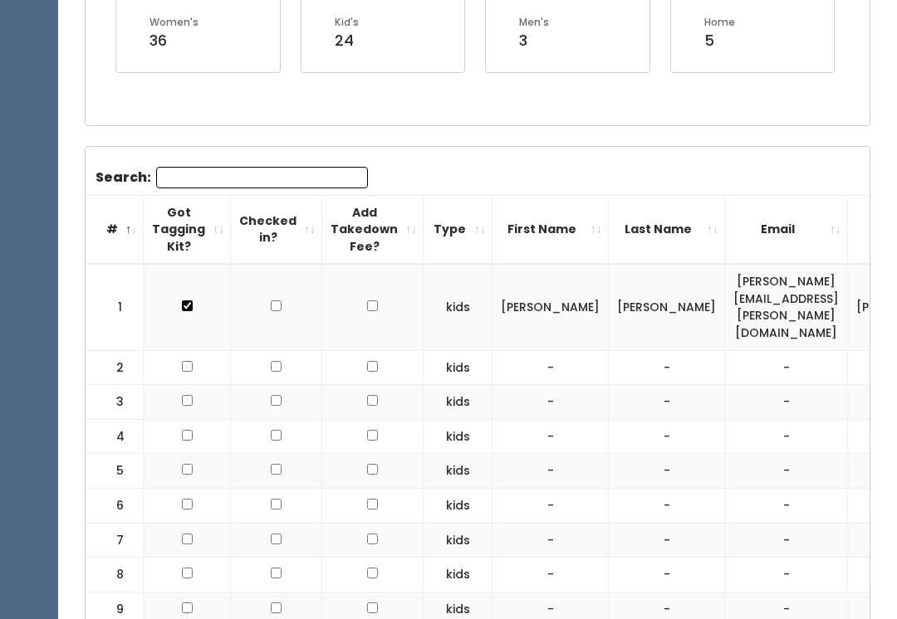
scroll to position [383, 0]
